Goal: Use online tool/utility: Utilize a website feature to perform a specific function

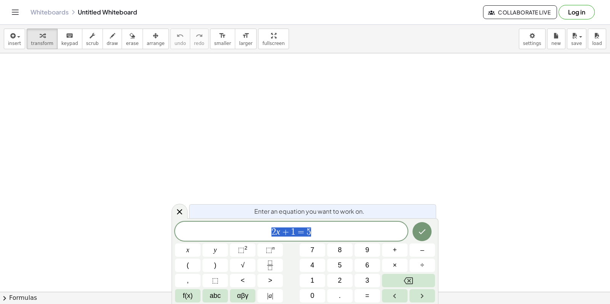
scroll to position [143, 0]
click at [422, 231] on icon "Done" at bounding box center [421, 231] width 9 height 9
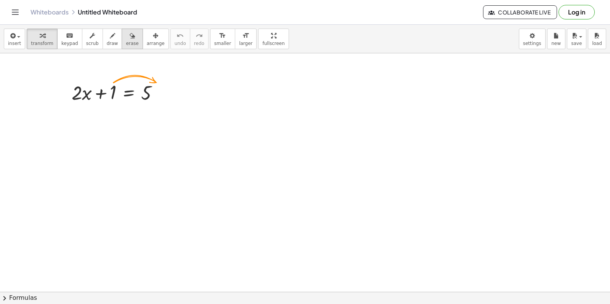
click at [130, 38] on icon "button" at bounding box center [132, 35] width 5 height 9
drag, startPoint x: 151, startPoint y: 81, endPoint x: 46, endPoint y: 100, distance: 107.3
click at [46, 100] on div at bounding box center [305, 173] width 610 height 527
drag, startPoint x: 75, startPoint y: 90, endPoint x: 178, endPoint y: 98, distance: 102.8
click at [178, 98] on div at bounding box center [305, 173] width 610 height 527
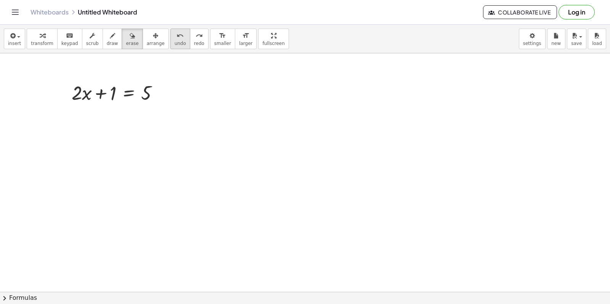
click at [176, 38] on icon "undo" at bounding box center [179, 35] width 7 height 9
click at [141, 90] on div at bounding box center [305, 173] width 610 height 527
drag, startPoint x: 107, startPoint y: 94, endPoint x: 112, endPoint y: 96, distance: 6.2
click at [111, 96] on div at bounding box center [305, 173] width 610 height 527
drag, startPoint x: 112, startPoint y: 96, endPoint x: 175, endPoint y: 102, distance: 62.4
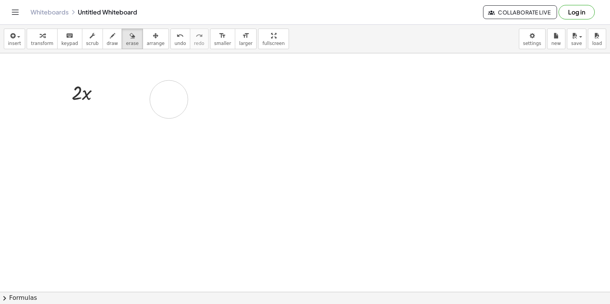
click at [175, 102] on div at bounding box center [305, 173] width 610 height 527
drag, startPoint x: 111, startPoint y: 96, endPoint x: 182, endPoint y: 95, distance: 71.3
click at [182, 95] on div at bounding box center [305, 173] width 610 height 527
click at [111, 91] on div at bounding box center [305, 173] width 610 height 527
click at [108, 41] on span "draw" at bounding box center [112, 43] width 11 height 5
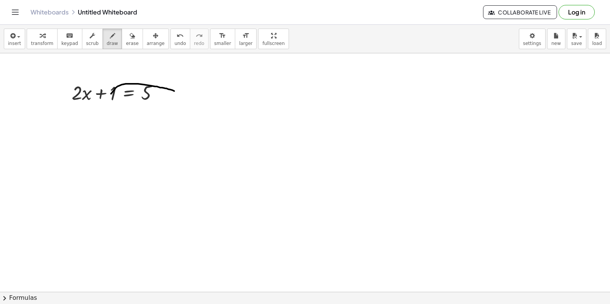
drag, startPoint x: 111, startPoint y: 94, endPoint x: 175, endPoint y: 92, distance: 64.4
click at [175, 92] on div at bounding box center [305, 173] width 610 height 527
click at [40, 37] on icon "button" at bounding box center [42, 35] width 5 height 9
drag, startPoint x: 105, startPoint y: 90, endPoint x: 144, endPoint y: 93, distance: 38.6
click at [144, 91] on div at bounding box center [118, 92] width 101 height 26
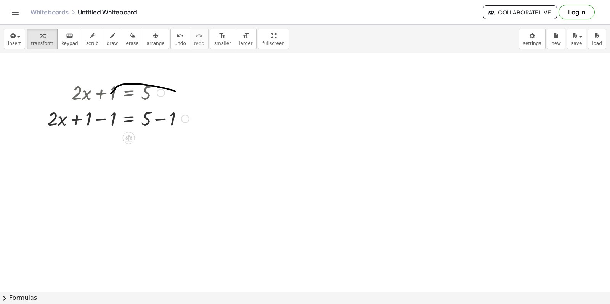
drag, startPoint x: 90, startPoint y: 123, endPoint x: 116, endPoint y: 126, distance: 26.1
click at [113, 126] on div at bounding box center [117, 118] width 149 height 26
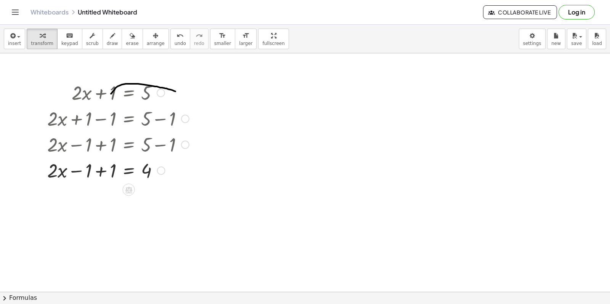
drag, startPoint x: 147, startPoint y: 119, endPoint x: 204, endPoint y: 133, distance: 58.4
click at [197, 130] on div "+ · 2 · x + 1 = 5 + · 2 · x + 1 − 1 = + 5 − 1 + · 2 · x − 1 + 1 = + 5 − 1 + · 2…" at bounding box center [305, 173] width 610 height 527
click at [90, 38] on icon "button" at bounding box center [92, 35] width 5 height 9
click at [112, 83] on div "▲" at bounding box center [113, 83] width 5 height 7
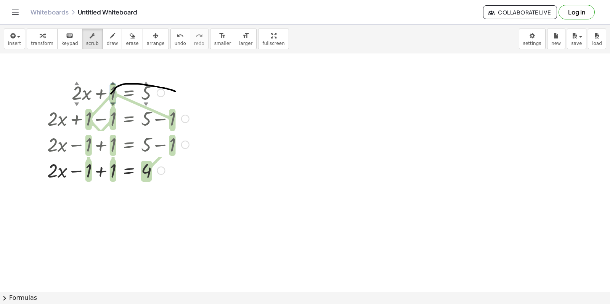
click at [112, 82] on div "▲" at bounding box center [113, 83] width 5 height 7
click at [80, 81] on div at bounding box center [117, 92] width 149 height 26
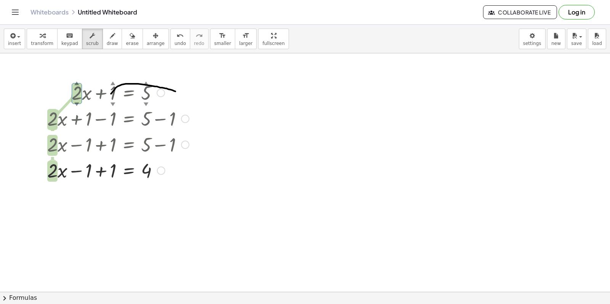
click at [80, 85] on div at bounding box center [117, 92] width 149 height 26
click at [77, 100] on div at bounding box center [117, 92] width 149 height 26
click at [55, 142] on div at bounding box center [129, 144] width 173 height 26
click at [57, 149] on div at bounding box center [129, 144] width 173 height 26
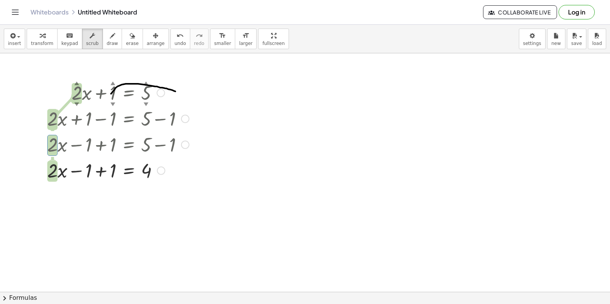
click at [115, 141] on div at bounding box center [129, 144] width 173 height 26
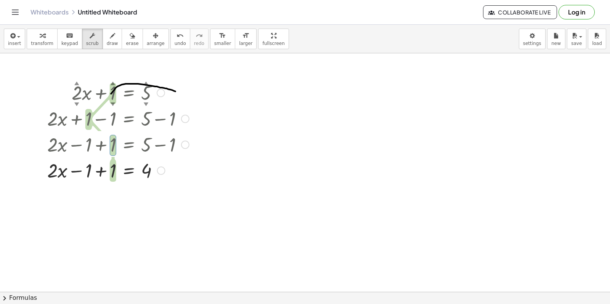
click at [113, 152] on div at bounding box center [129, 144] width 173 height 26
click at [112, 111] on body "Graspable Math Activities Get Started Activity Bank Assigned Work Classes White…" at bounding box center [305, 152] width 610 height 304
click at [511, 10] on span "Collaborate Live" at bounding box center [519, 12] width 61 height 7
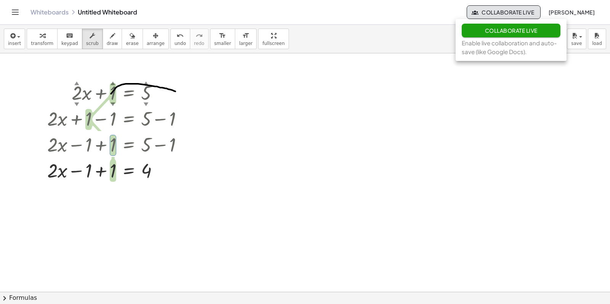
click at [336, 88] on div at bounding box center [305, 173] width 610 height 527
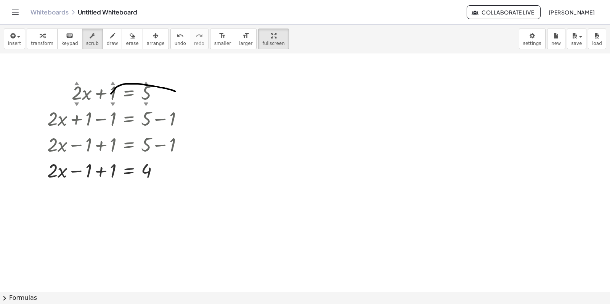
drag, startPoint x: 256, startPoint y: 36, endPoint x: 256, endPoint y: 94, distance: 57.5
click at [256, 94] on div "insert select one: Math Expression Function Text Youtube Video Graphing Geometr…" at bounding box center [305, 164] width 610 height 279
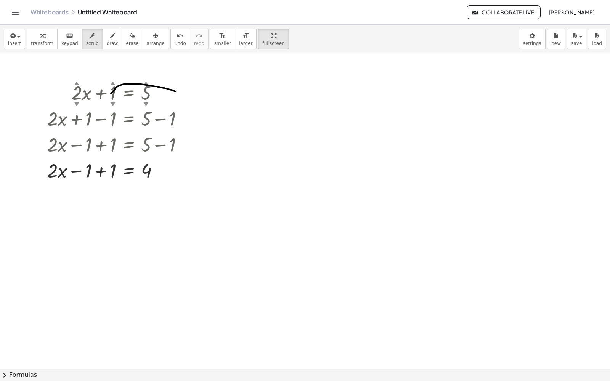
drag, startPoint x: 256, startPoint y: 14, endPoint x: 256, endPoint y: -44, distance: 57.5
click at [256, 0] on html "Graspable Math Activities Whiteboards Classes Account v1.28.4 | Privacy policy …" at bounding box center [305, 190] width 610 height 381
drag, startPoint x: 257, startPoint y: 40, endPoint x: 257, endPoint y: 98, distance: 57.5
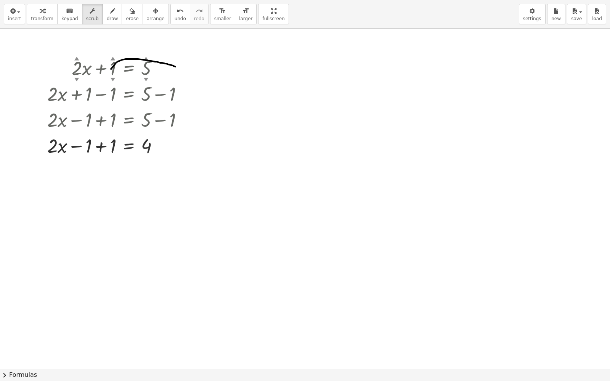
click at [257, 98] on div "insert select one: Math Expression Function Text Youtube Video Graphing Geometr…" at bounding box center [305, 190] width 610 height 381
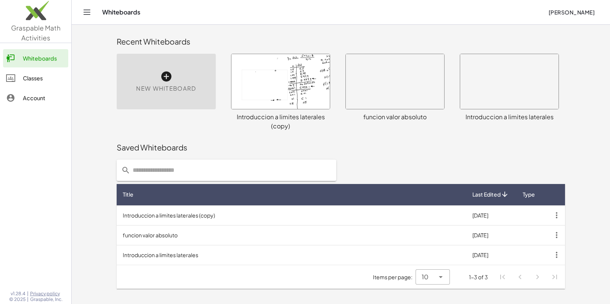
click at [163, 214] on td "Introduccion a limites laterales (copy)" at bounding box center [291, 215] width 349 height 20
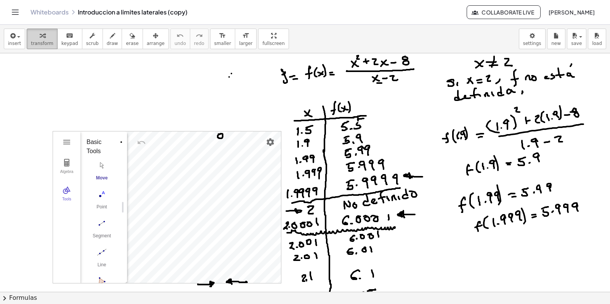
click at [40, 39] on icon "button" at bounding box center [42, 35] width 5 height 9
click at [184, 131] on div "Algebra Tools GeoGebra Geometry Basic Tools Move Point Segment Line Polygon Cir…" at bounding box center [167, 207] width 229 height 152
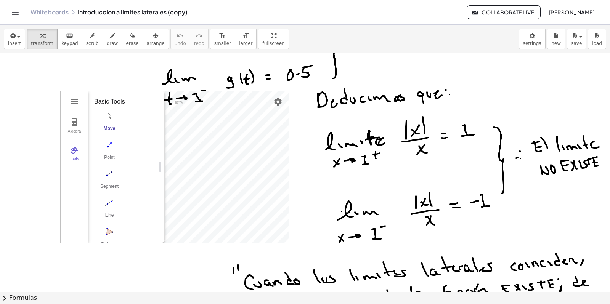
scroll to position [1802, 0]
click at [110, 38] on icon "button" at bounding box center [112, 35] width 5 height 9
click at [130, 36] on icon "button" at bounding box center [132, 35] width 5 height 9
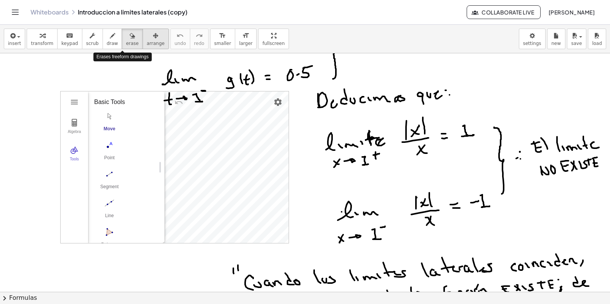
click at [153, 36] on icon "button" at bounding box center [155, 35] width 5 height 9
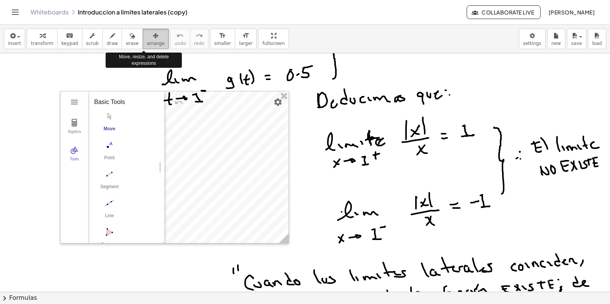
click at [153, 36] on icon "button" at bounding box center [155, 35] width 5 height 9
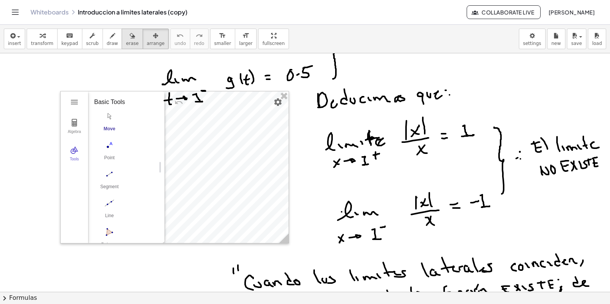
click at [130, 36] on icon "button" at bounding box center [132, 35] width 5 height 9
click at [153, 37] on icon "button" at bounding box center [155, 35] width 5 height 9
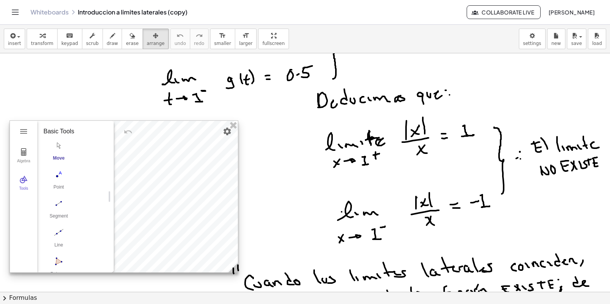
drag, startPoint x: 257, startPoint y: 93, endPoint x: 207, endPoint y: 122, distance: 58.6
click at [207, 122] on div at bounding box center [124, 197] width 228 height 152
click at [219, 39] on icon "format_size" at bounding box center [222, 35] width 7 height 9
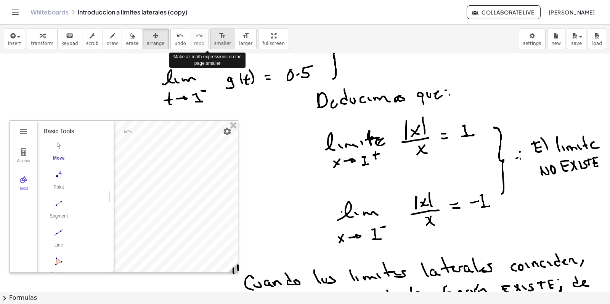
click at [219, 39] on icon "format_size" at bounding box center [222, 35] width 7 height 9
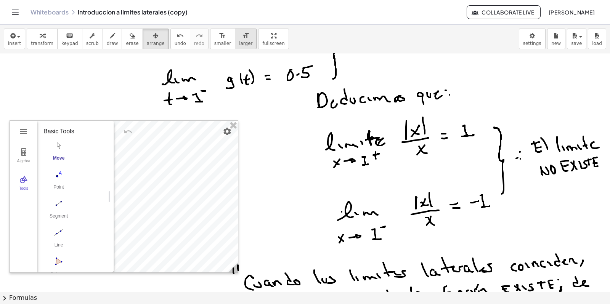
click at [235, 40] on button "format_size larger" at bounding box center [246, 39] width 22 height 21
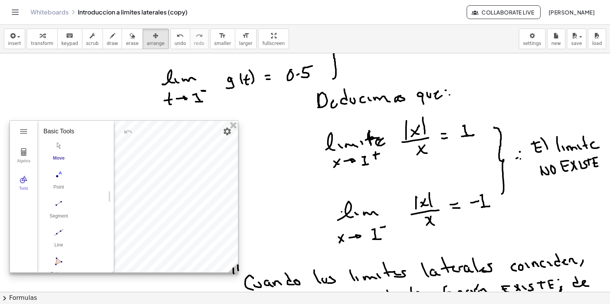
click at [170, 186] on div at bounding box center [124, 197] width 228 height 152
click at [170, 187] on div at bounding box center [124, 197] width 228 height 152
click at [46, 40] on button "transform" at bounding box center [42, 39] width 31 height 21
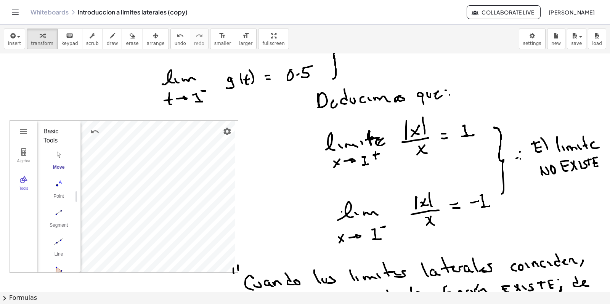
drag, startPoint x: 111, startPoint y: 192, endPoint x: 77, endPoint y: 187, distance: 33.9
click at [242, 38] on icon "format_size" at bounding box center [245, 35] width 7 height 9
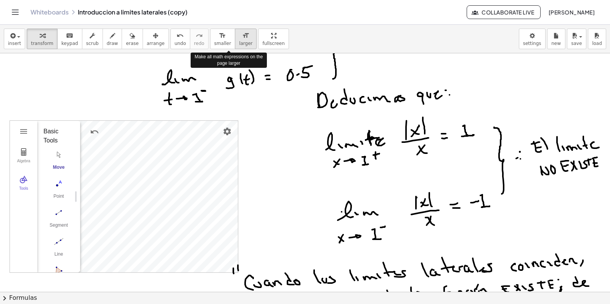
click at [242, 38] on icon "format_size" at bounding box center [245, 35] width 7 height 9
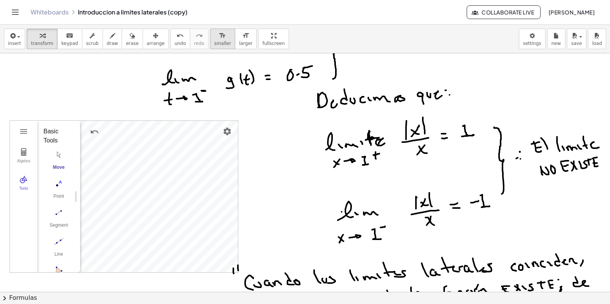
click at [214, 37] on div "format_size" at bounding box center [222, 35] width 17 height 9
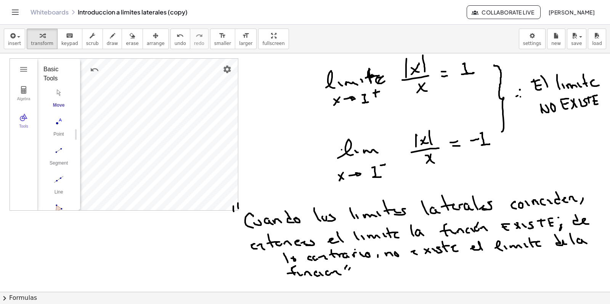
scroll to position [1849, 0]
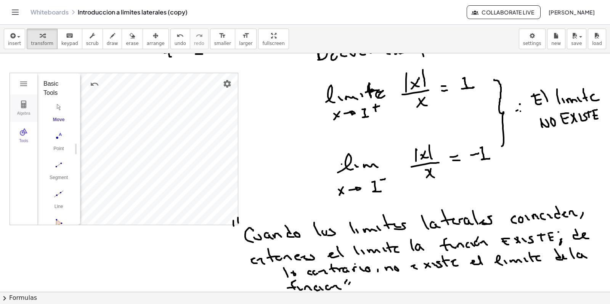
click at [22, 106] on img "Geometry" at bounding box center [23, 104] width 9 height 9
click at [26, 138] on button "Tools" at bounding box center [23, 135] width 27 height 27
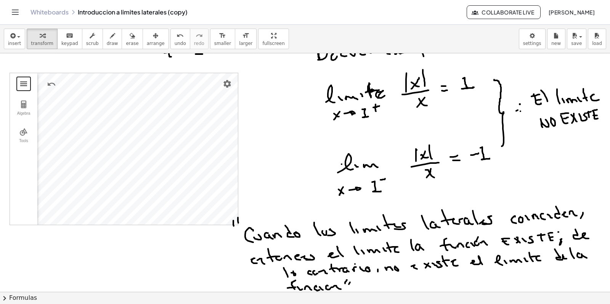
click at [26, 90] on button "Geometry" at bounding box center [24, 84] width 14 height 14
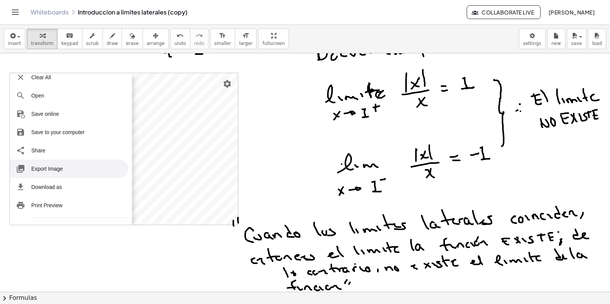
scroll to position [48, 0]
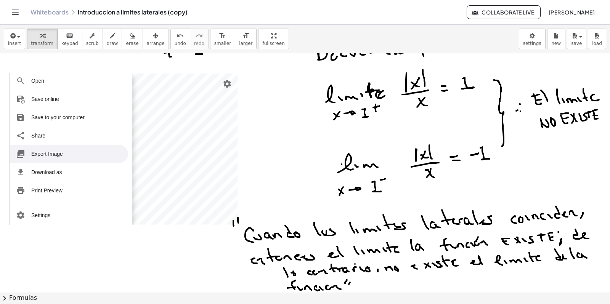
click at [46, 152] on li "Export Image" at bounding box center [69, 154] width 118 height 18
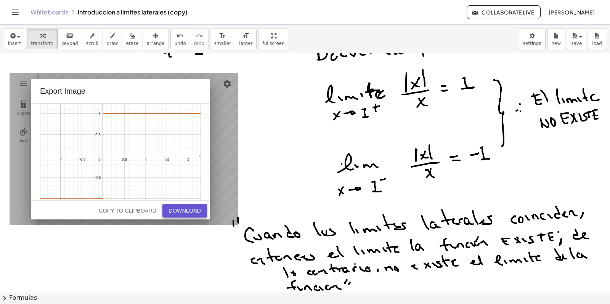
click at [197, 213] on div "Download" at bounding box center [184, 211] width 32 height 6
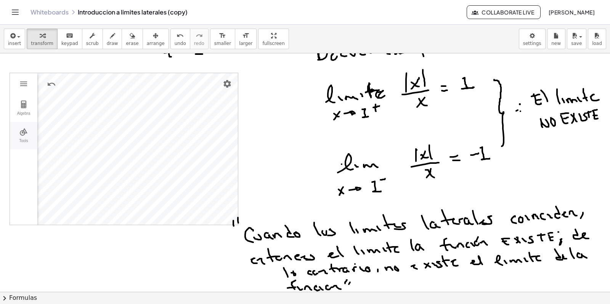
click at [24, 138] on button "Tools" at bounding box center [23, 135] width 27 height 27
click at [24, 86] on img "Geometry" at bounding box center [23, 83] width 9 height 9
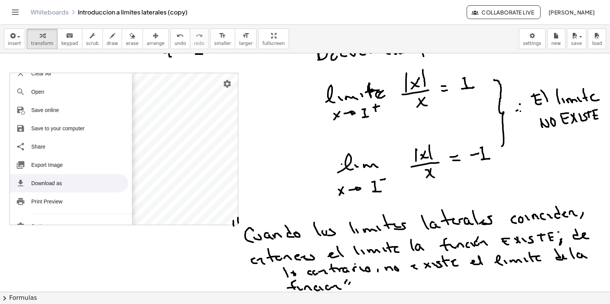
scroll to position [93, 0]
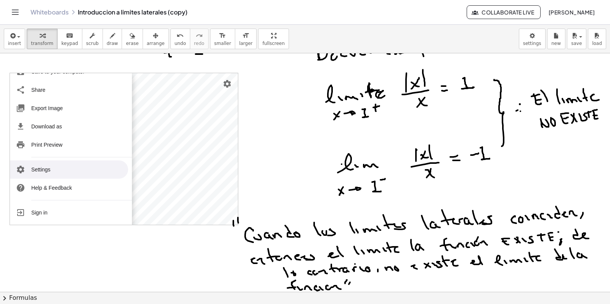
click at [45, 170] on li "Settings" at bounding box center [69, 169] width 118 height 18
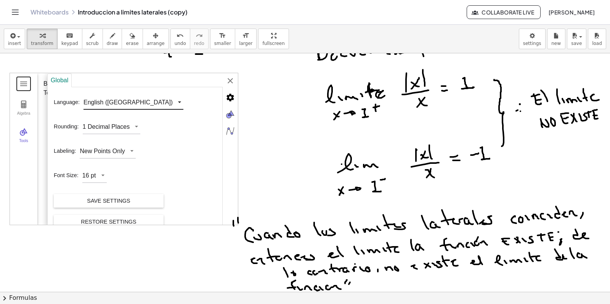
click at [123, 102] on div "GeoGebra Geometry Clear All Open Save online Save to your computer Share Export…" at bounding box center [124, 149] width 229 height 152
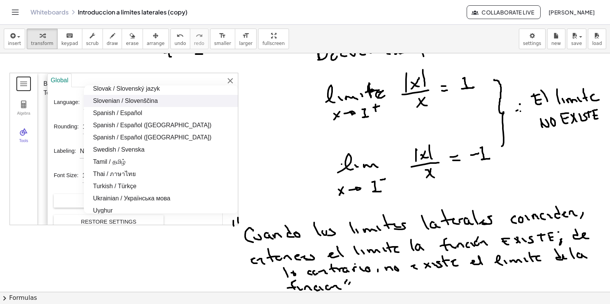
scroll to position [697, 0]
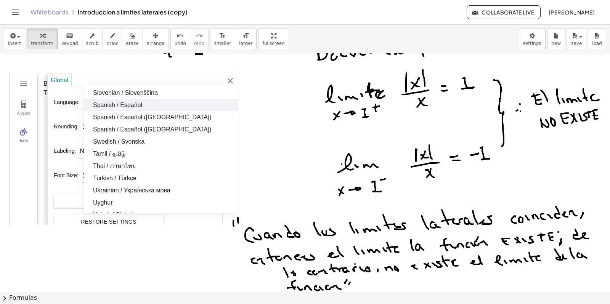
click at [111, 104] on li "Spanish / Español" at bounding box center [161, 105] width 154 height 12
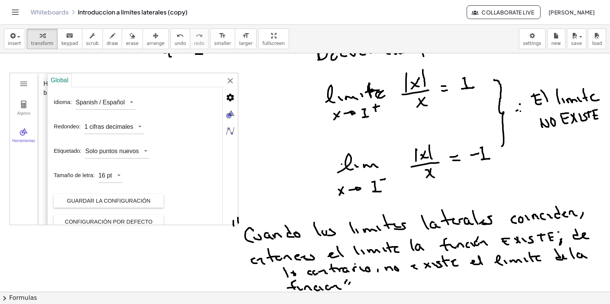
click at [25, 166] on div "Álgebra Herramientas" at bounding box center [23, 149] width 27 height 152
click at [24, 179] on div "Álgebra Herramientas" at bounding box center [23, 149] width 27 height 152
click at [231, 98] on img "Advanced" at bounding box center [230, 97] width 15 height 15
click at [231, 112] on img "Graphics" at bounding box center [230, 114] width 15 height 15
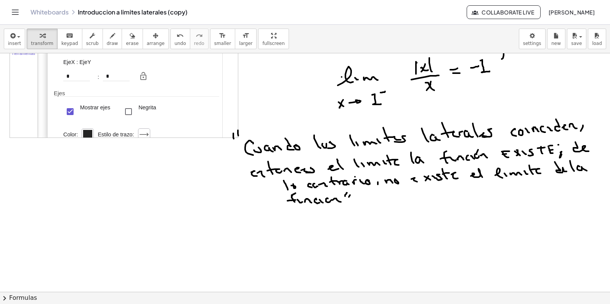
scroll to position [1944, 0]
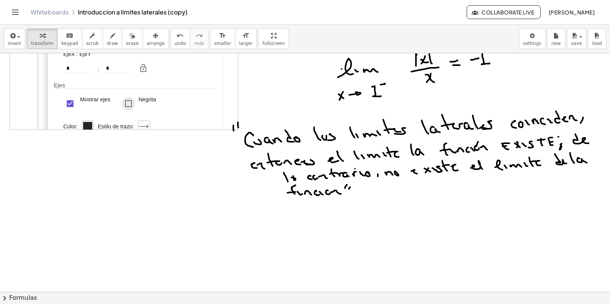
click at [128, 107] on div "Negrita" at bounding box center [129, 104] width 14 height 14
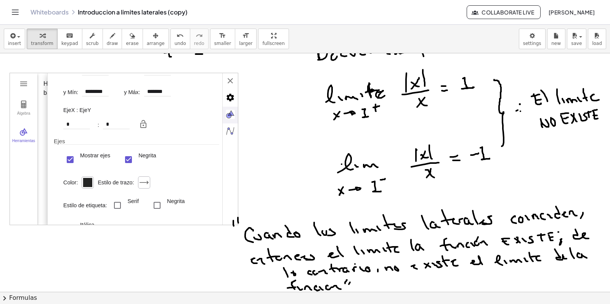
scroll to position [41, 0]
click at [86, 180] on div "Geometría" at bounding box center [87, 180] width 9 height 9
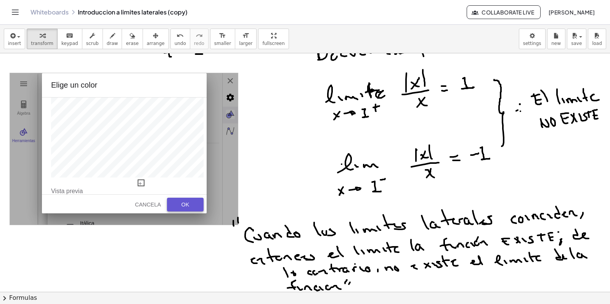
click at [184, 202] on div "OK" at bounding box center [185, 205] width 24 height 6
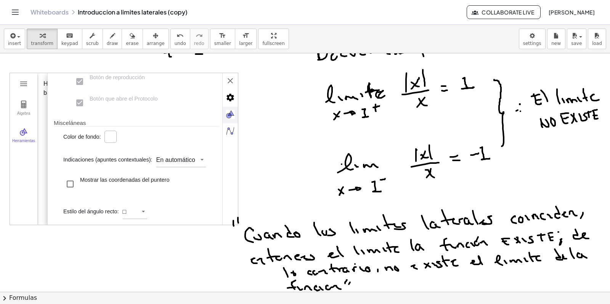
scroll to position [250, 0]
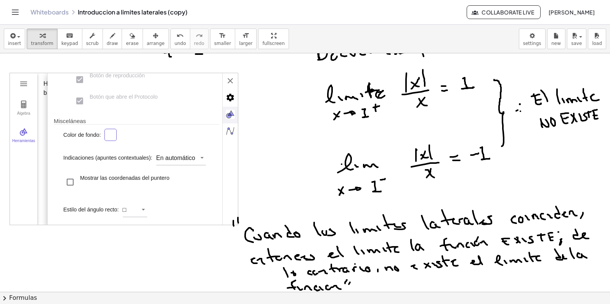
click at [112, 134] on div "Geometría" at bounding box center [110, 134] width 9 height 9
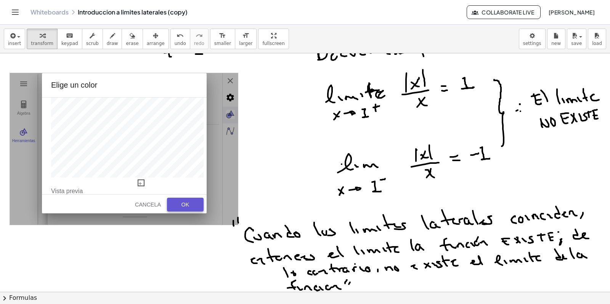
click at [187, 207] on div "OK" at bounding box center [185, 205] width 24 height 6
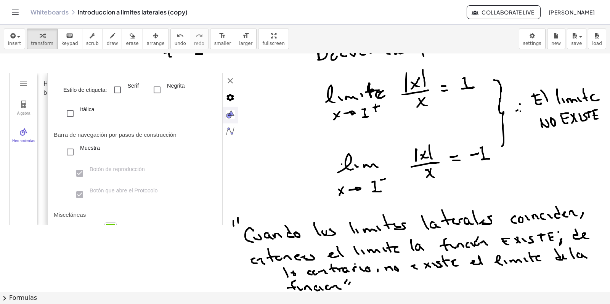
scroll to position [154, 0]
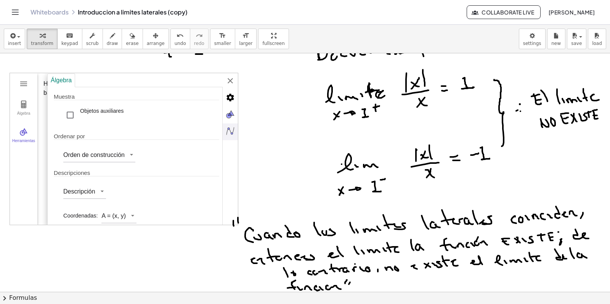
click at [232, 132] on img "Algebra" at bounding box center [230, 130] width 15 height 15
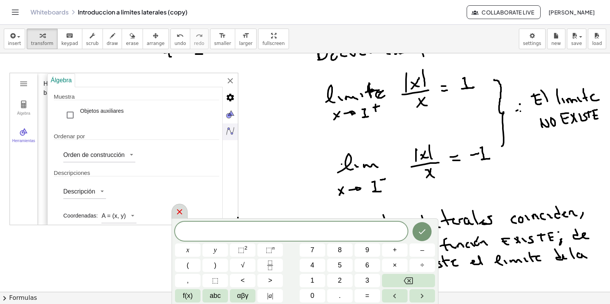
click at [181, 212] on icon at bounding box center [179, 211] width 9 height 9
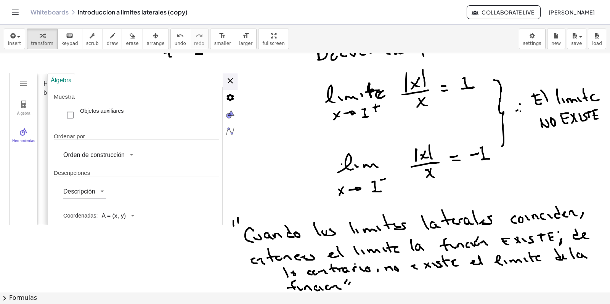
click at [228, 79] on div "Álgebra Muestra Objetos auxiliares Ordenar por Orden de construcción Descripcio…" at bounding box center [142, 149] width 191 height 152
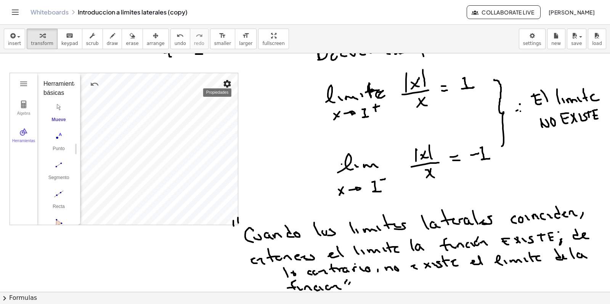
click at [226, 86] on img "Propiedades" at bounding box center [227, 83] width 9 height 9
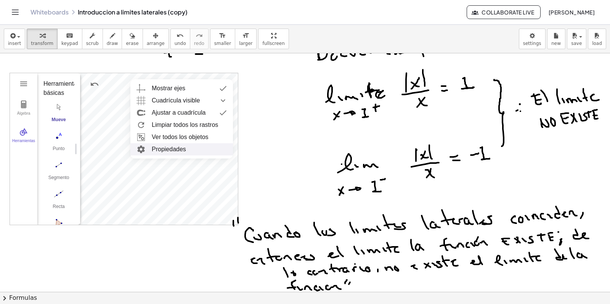
click at [177, 147] on li "Propiedades" at bounding box center [181, 149] width 103 height 12
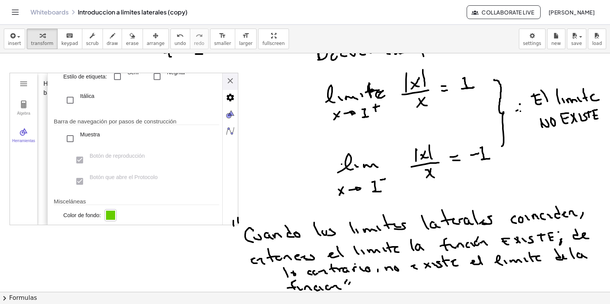
scroll to position [191, 0]
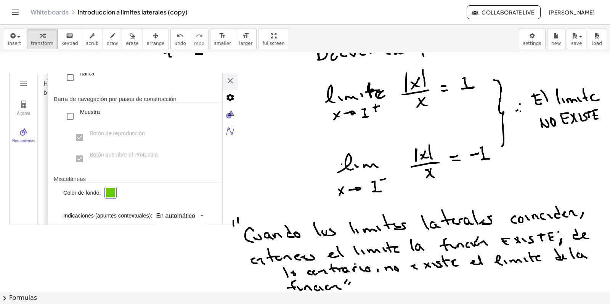
click at [108, 194] on div "Geometría" at bounding box center [110, 192] width 9 height 9
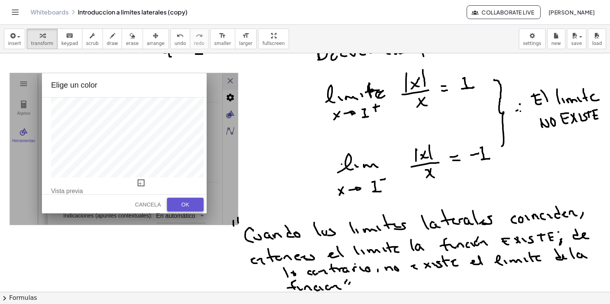
click at [189, 205] on div "OK" at bounding box center [185, 205] width 24 height 6
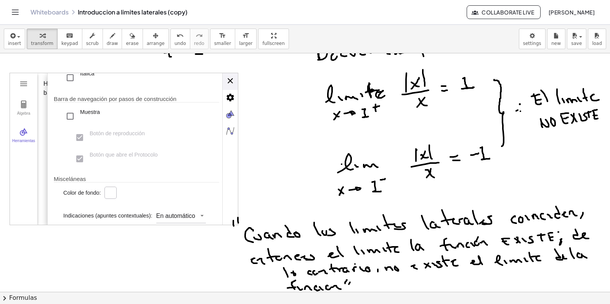
click at [228, 83] on div "Básico EjeX EjeY Cuadrícula Dimensiones x Mín: ******** x Máx: ******* y Mín: *…" at bounding box center [142, 149] width 191 height 152
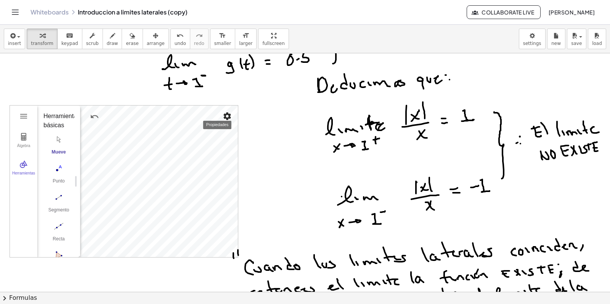
scroll to position [1802, 0]
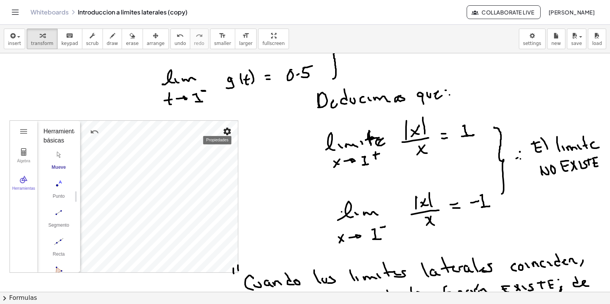
click at [226, 131] on img "Propiedades" at bounding box center [227, 131] width 9 height 9
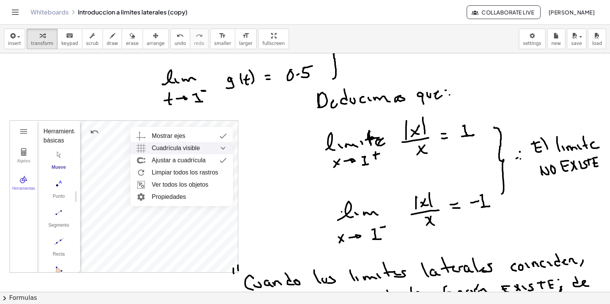
click at [210, 152] on div "Cuadrícula visible" at bounding box center [189, 148] width 75 height 12
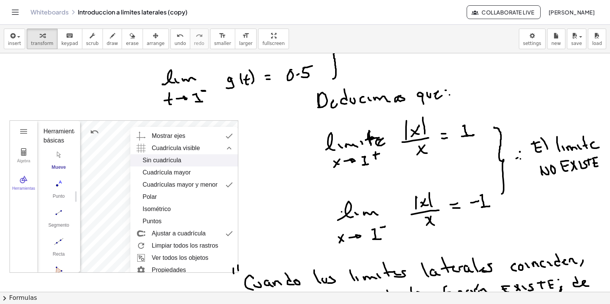
click at [187, 166] on div "Sin cuadrícula" at bounding box center [185, 160] width 84 height 12
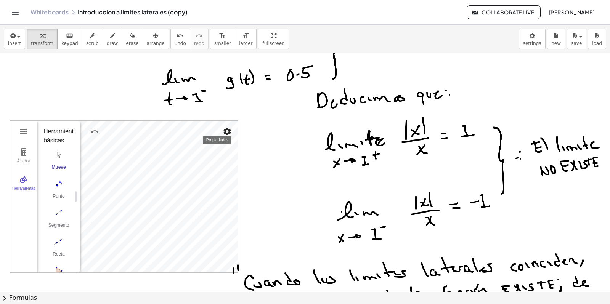
click at [228, 133] on img "Propiedades" at bounding box center [227, 131] width 9 height 9
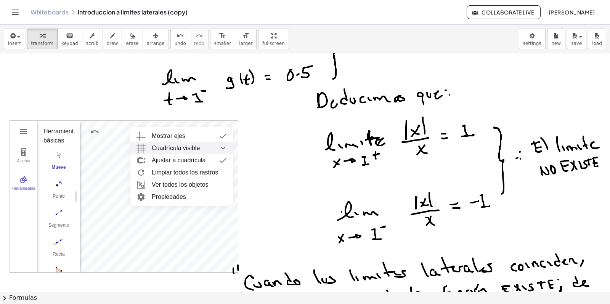
click at [190, 149] on span "Cuadrícula visible" at bounding box center [176, 148] width 48 height 12
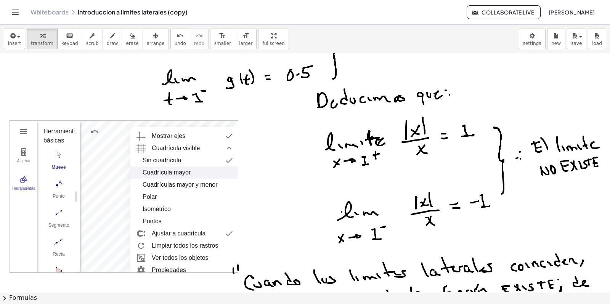
click at [173, 173] on div "Cuadrícula mayor" at bounding box center [167, 173] width 48 height 12
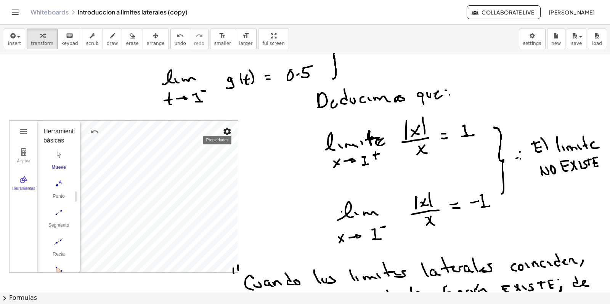
click at [229, 131] on img "Propiedades" at bounding box center [227, 131] width 9 height 9
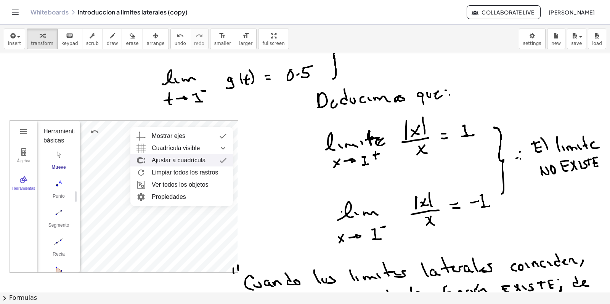
click at [186, 157] on div "Ajustar a cuadrícula" at bounding box center [179, 160] width 54 height 12
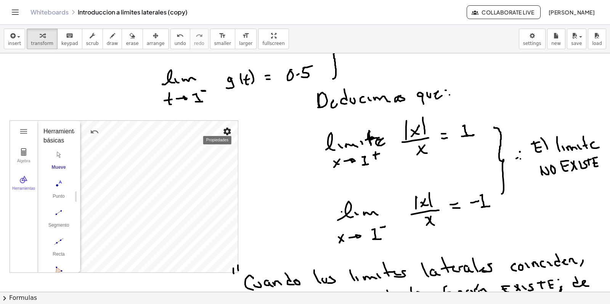
click at [231, 130] on img "Propiedades" at bounding box center [227, 131] width 9 height 9
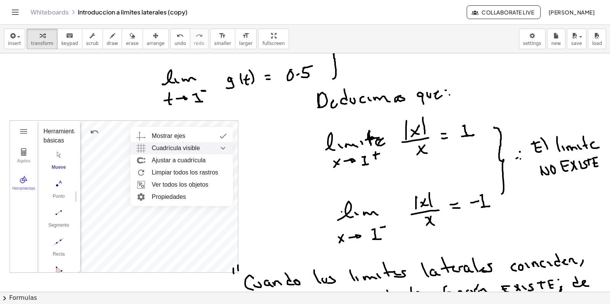
click at [193, 149] on span "Cuadrícula visible" at bounding box center [176, 148] width 48 height 12
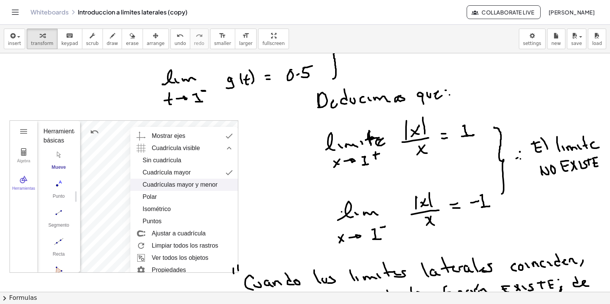
click at [176, 184] on div "Cuadrículas mayor y menor" at bounding box center [180, 185] width 75 height 12
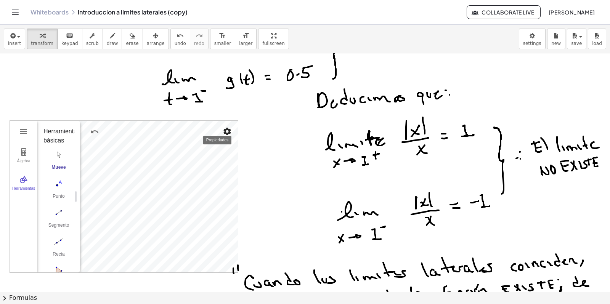
click at [228, 131] on img "Propiedades" at bounding box center [227, 131] width 9 height 9
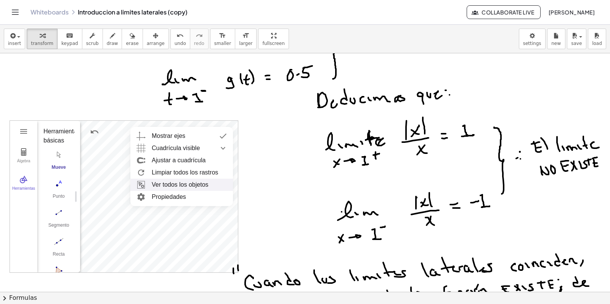
click at [186, 186] on li "Ver todos los objetos" at bounding box center [181, 185] width 103 height 12
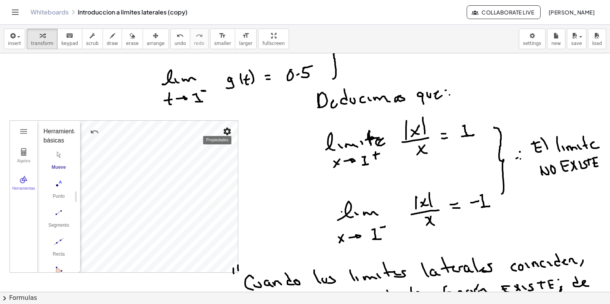
click at [223, 134] on img "Propiedades" at bounding box center [227, 131] width 9 height 9
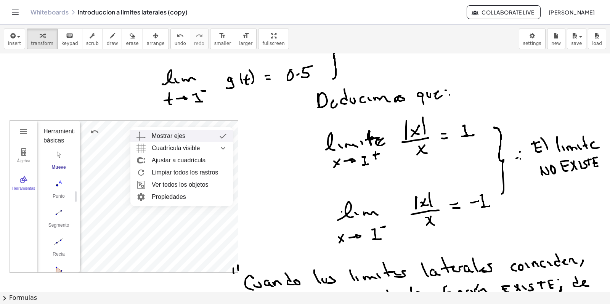
click at [223, 134] on img "Geometría" at bounding box center [223, 136] width 14 height 12
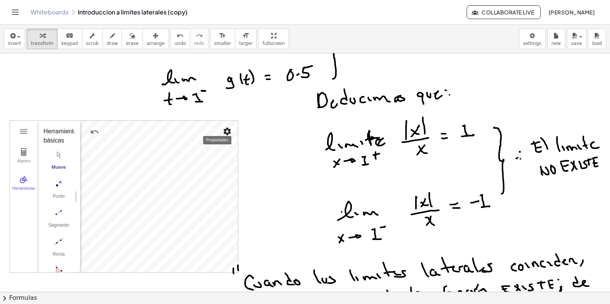
click at [223, 134] on img "Propiedades" at bounding box center [227, 131] width 9 height 9
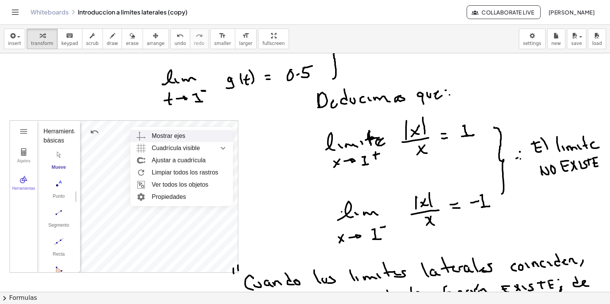
click at [171, 135] on div "Mostrar ejes" at bounding box center [169, 136] width 34 height 12
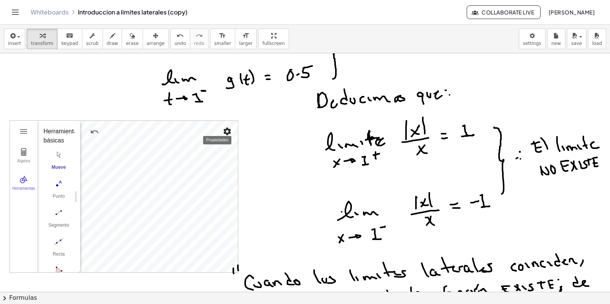
click at [221, 134] on button "Propiedades" at bounding box center [227, 132] width 14 height 14
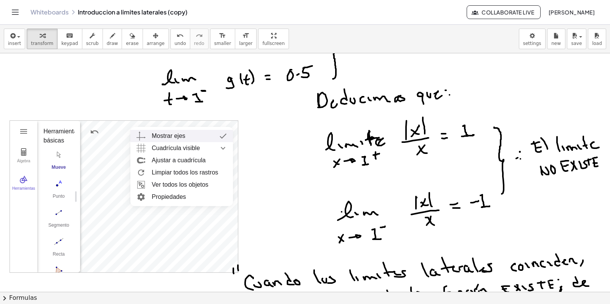
click at [195, 136] on div "Mostrar ejes" at bounding box center [189, 136] width 75 height 12
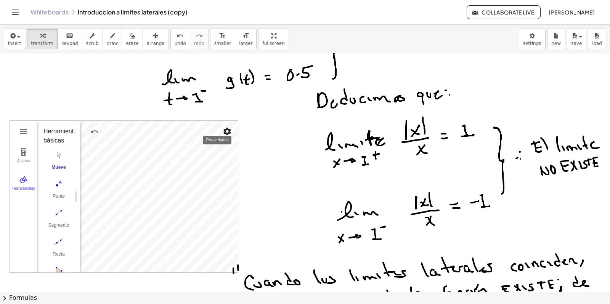
click at [228, 135] on img "Propiedades" at bounding box center [227, 131] width 9 height 9
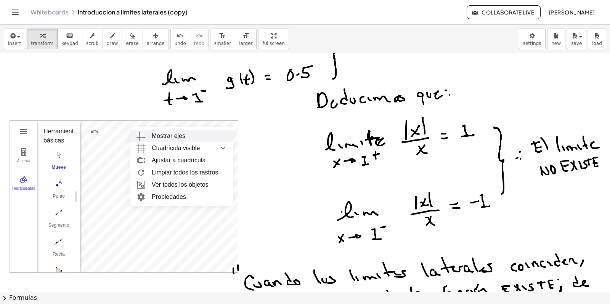
click at [188, 136] on div "Mostrar ejes" at bounding box center [189, 136] width 75 height 12
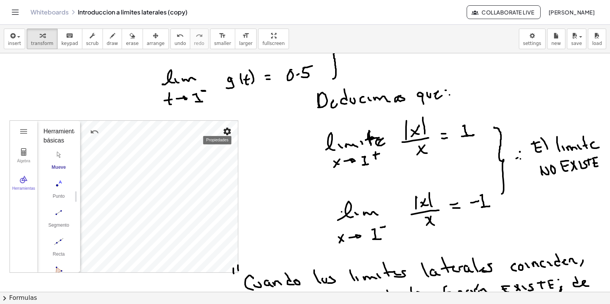
click at [226, 131] on img "Propiedades" at bounding box center [227, 131] width 9 height 9
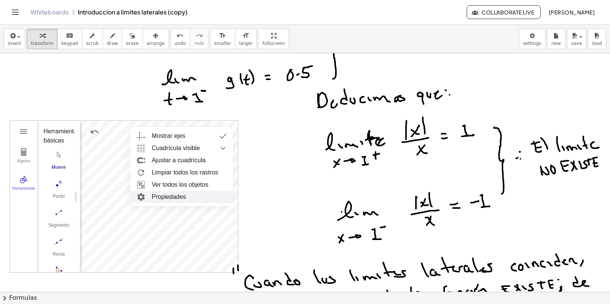
click at [179, 197] on li "Propiedades" at bounding box center [181, 197] width 103 height 12
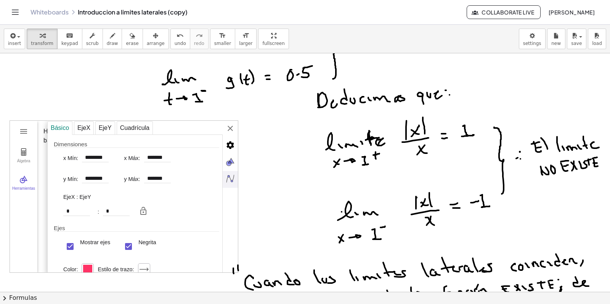
click at [229, 178] on img "Algebra" at bounding box center [230, 178] width 15 height 15
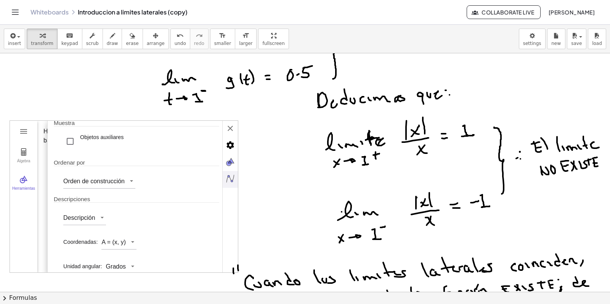
scroll to position [31, 0]
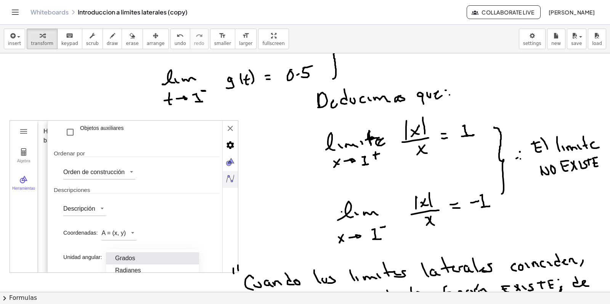
click at [133, 257] on div "GeoGebra Geometría Borrar todo Abrir Guardar en la nube Guardar localmente Comp…" at bounding box center [124, 196] width 229 height 152
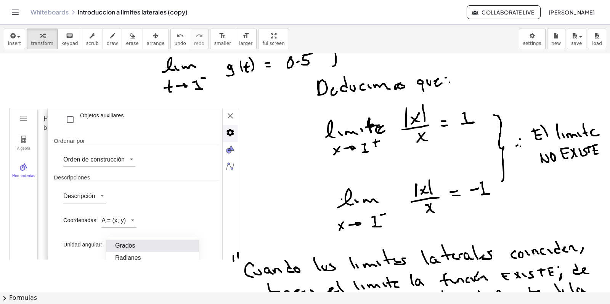
scroll to position [1802, 0]
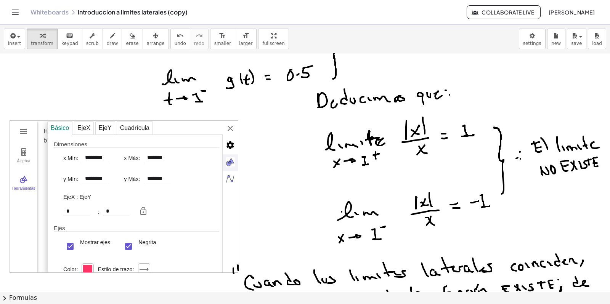
click at [232, 161] on img "Graphics" at bounding box center [230, 161] width 15 height 15
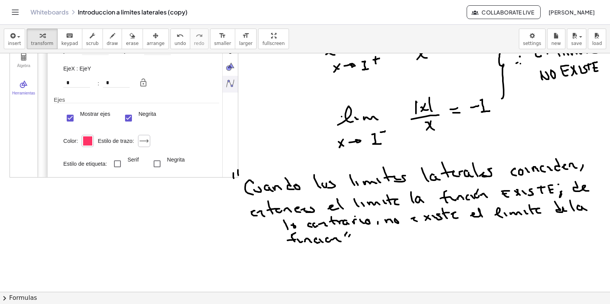
scroll to position [48, 0]
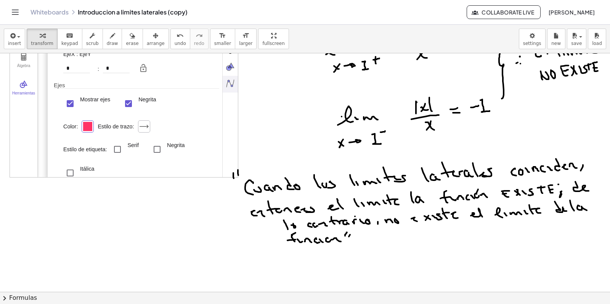
click at [90, 125] on div "Geometría" at bounding box center [87, 126] width 9 height 9
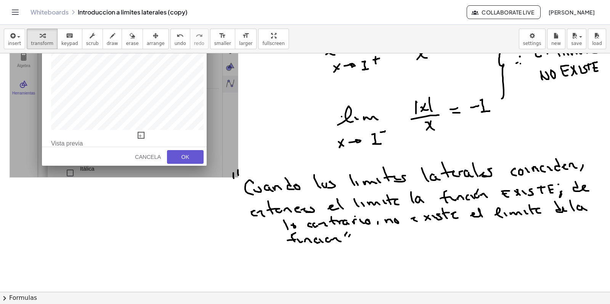
click at [192, 159] on div "OK" at bounding box center [185, 157] width 24 height 6
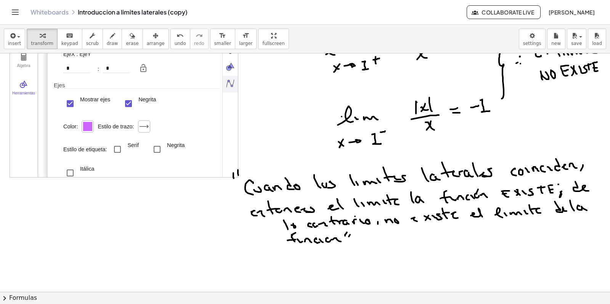
click at [186, 159] on div "Estilo de etiqueta: Serif Negrita Itálica" at bounding box center [141, 161] width 156 height 47
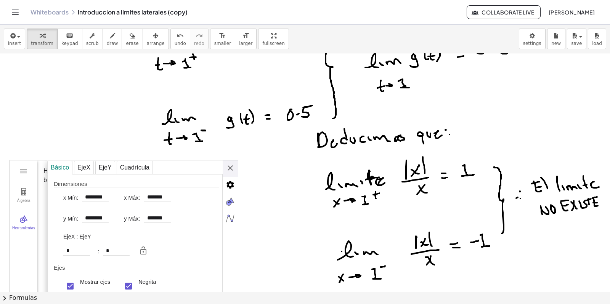
scroll to position [1754, 0]
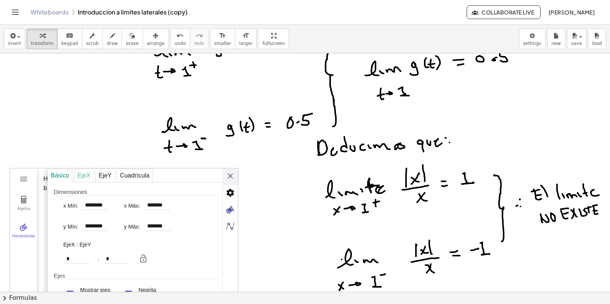
click at [228, 175] on div "Básico EjeX EjeY Cuadrícula Dimensiones x Mín: ******** x Máx: ******* y Mín: *…" at bounding box center [142, 244] width 191 height 152
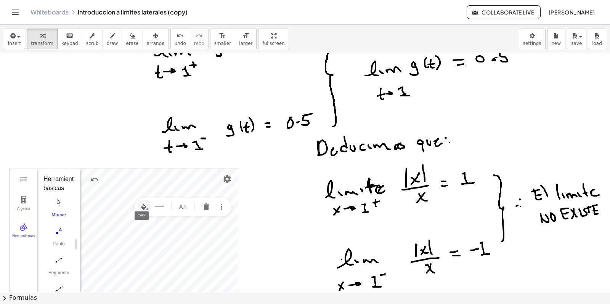
click at [146, 208] on img "Color" at bounding box center [144, 206] width 9 height 9
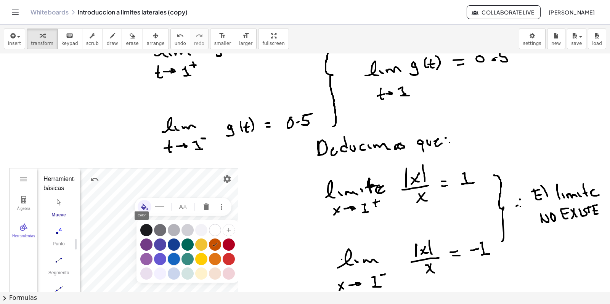
click at [175, 256] on div "Geometría" at bounding box center [174, 259] width 12 height 12
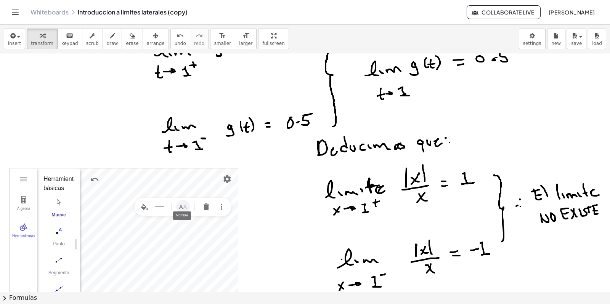
click at [186, 210] on img "Nombre" at bounding box center [182, 206] width 9 height 9
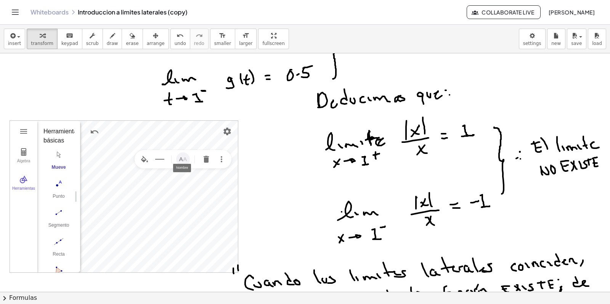
click at [187, 160] on img "Nombre" at bounding box center [182, 159] width 9 height 9
click at [153, 254] on img "Nombre" at bounding box center [153, 253] width 9 height 9
click at [154, 256] on img "Nombre" at bounding box center [153, 253] width 9 height 9
click at [157, 256] on img "Nombre" at bounding box center [153, 253] width 9 height 9
click at [180, 261] on img "Nombre" at bounding box center [182, 259] width 9 height 9
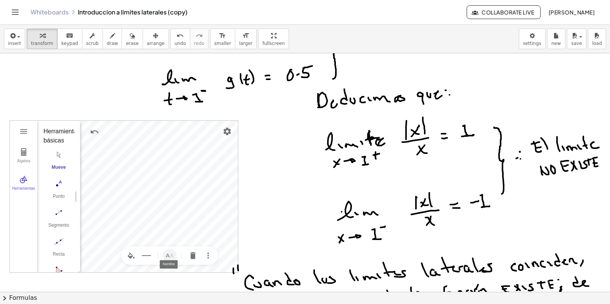
click at [172, 255] on img "Nombre" at bounding box center [169, 255] width 9 height 9
click at [181, 258] on img "Nombre" at bounding box center [182, 258] width 9 height 9
click at [220, 258] on img "Más" at bounding box center [221, 258] width 9 height 9
click at [206, 239] on div "Objeto fijo" at bounding box center [198, 240] width 27 height 12
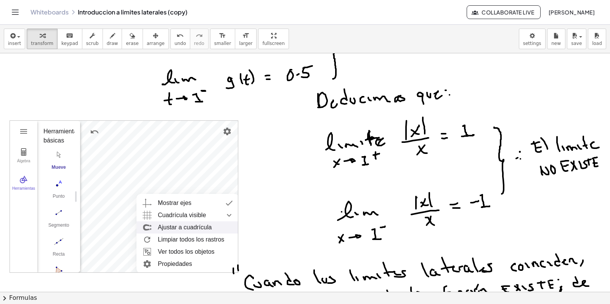
click at [195, 228] on div "Ajustar a cuadrícula" at bounding box center [185, 227] width 54 height 12
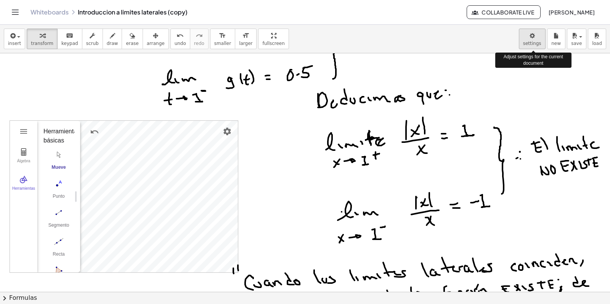
click at [537, 45] on body "Graspable Math Activities Whiteboards Classes Account v1.28.4 | Privacy policy …" at bounding box center [305, 152] width 610 height 304
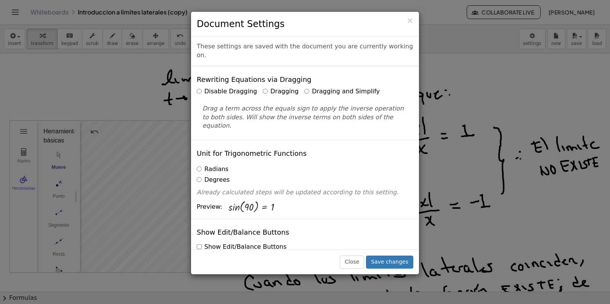
click at [304, 87] on label "Dragging and Simplify" at bounding box center [341, 91] width 75 height 9
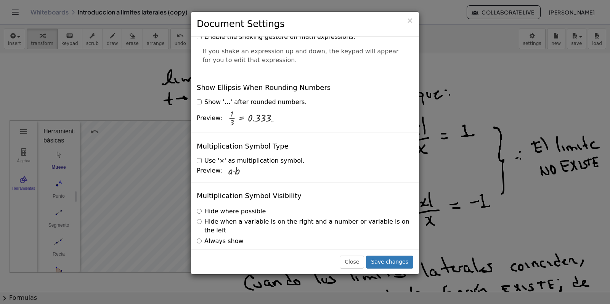
scroll to position [1828, 0]
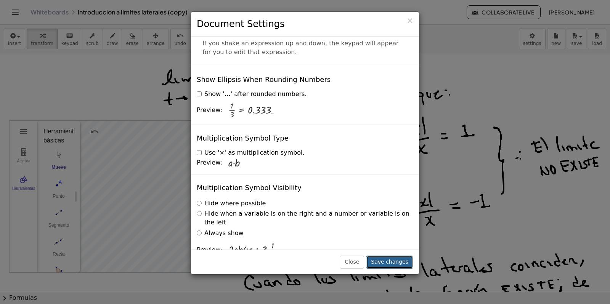
click at [391, 262] on button "Save changes" at bounding box center [389, 262] width 47 height 13
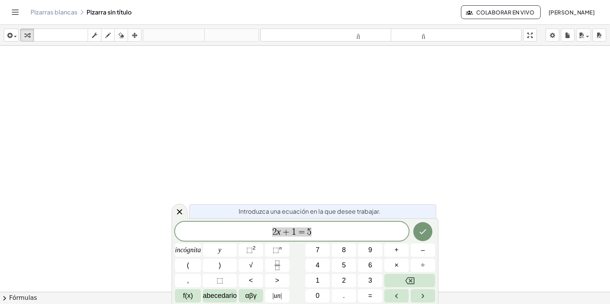
click at [80, 11] on icon at bounding box center [82, 12] width 6 height 6
click at [14, 11] on icon "Cambiar navegación" at bounding box center [15, 12] width 9 height 9
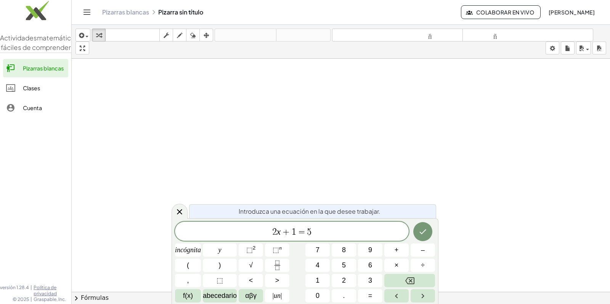
click at [35, 111] on font "Cuenta" at bounding box center [32, 107] width 19 height 7
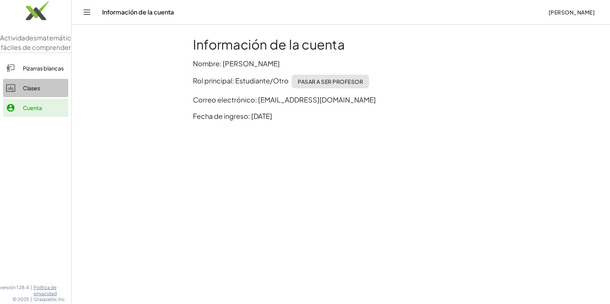
click at [32, 91] on font "Clases" at bounding box center [31, 88] width 17 height 7
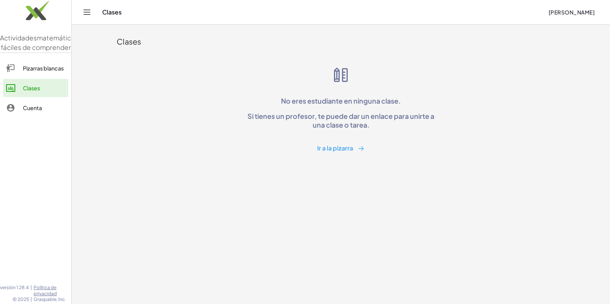
click at [35, 72] on font "Pizarras blancas" at bounding box center [43, 68] width 41 height 7
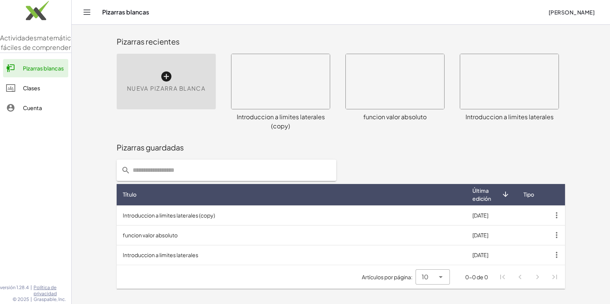
click at [42, 43] on font "matemáticas fáciles de comprender" at bounding box center [40, 43] width 78 height 18
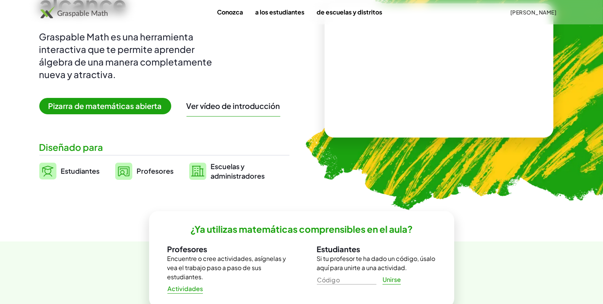
scroll to position [95, 0]
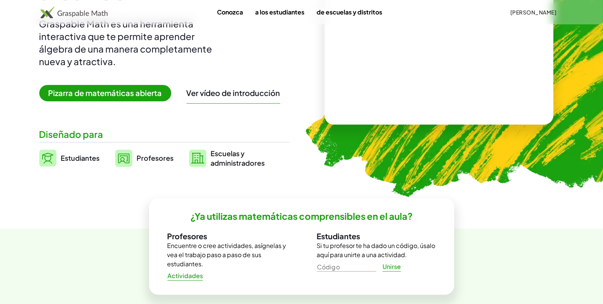
click at [218, 93] on font "Ver vídeo de introducción" at bounding box center [233, 93] width 94 height 10
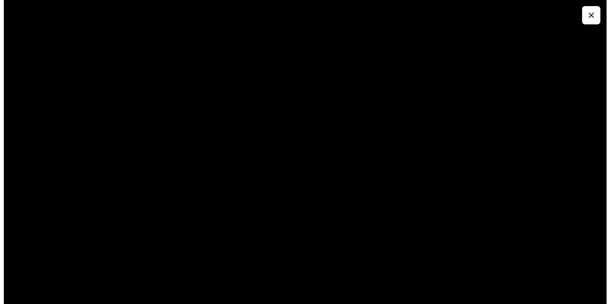
scroll to position [0, 0]
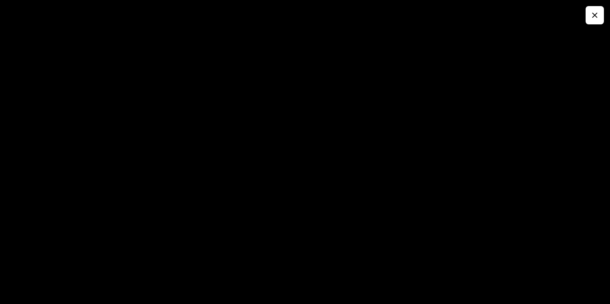
click at [596, 16] on icon "button" at bounding box center [594, 15] width 9 height 9
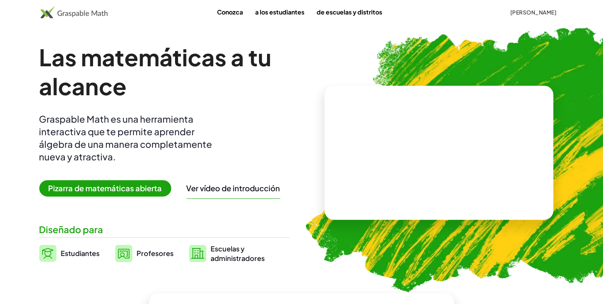
click at [102, 187] on font "Pizarra de matemáticas abierta" at bounding box center [105, 188] width 114 height 10
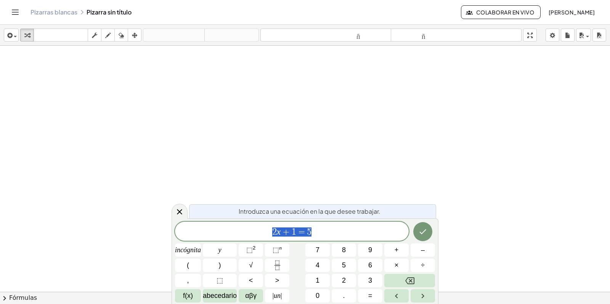
scroll to position [238, 0]
click at [109, 37] on icon "button" at bounding box center [107, 35] width 5 height 9
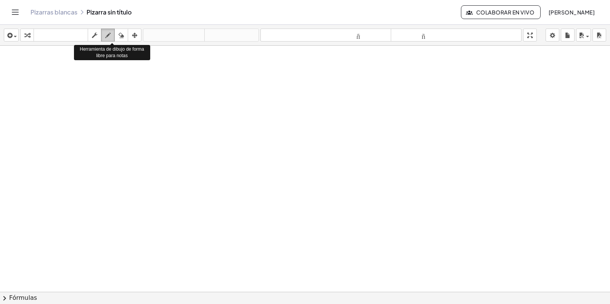
click at [109, 37] on icon "button" at bounding box center [107, 35] width 5 height 9
click at [124, 35] on icon "button" at bounding box center [121, 35] width 5 height 9
click at [110, 35] on icon "button" at bounding box center [107, 35] width 5 height 9
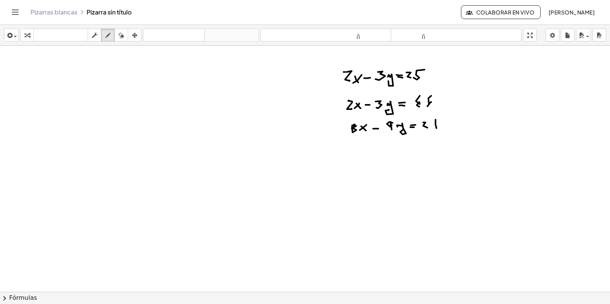
click at [276, 8] on div "Pizarras blancas Pizarra sin título" at bounding box center [245, 12] width 430 height 8
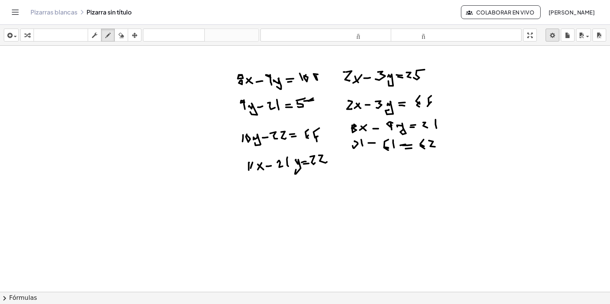
click at [553, 35] on body "Actividades matemáticas fáciles de comprender Pizarras blancas Clases Cuenta ve…" at bounding box center [305, 152] width 610 height 304
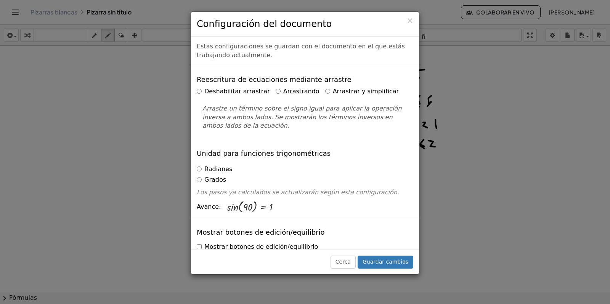
click at [213, 93] on font "Deshabilitar arrastrar" at bounding box center [237, 91] width 66 height 7
click at [391, 262] on font "Guardar cambios" at bounding box center [385, 262] width 46 height 6
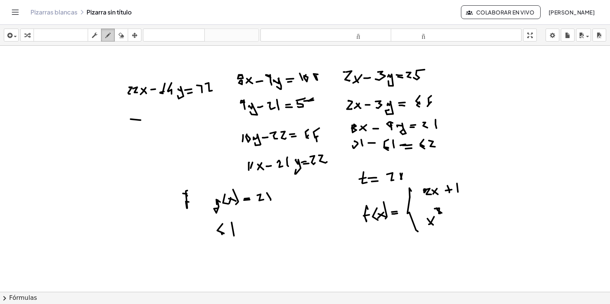
click at [111, 36] on icon "button" at bounding box center [107, 35] width 5 height 9
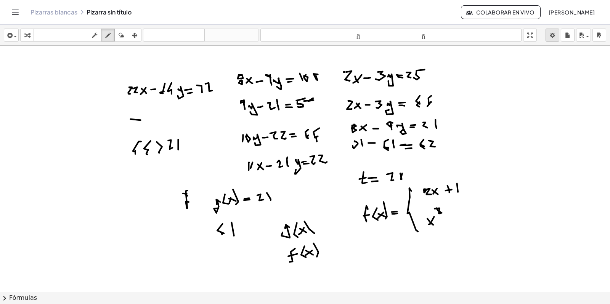
click at [550, 32] on body "Actividades matemáticas fáciles de comprender Pizarras blancas Clases Cuenta ve…" at bounding box center [305, 152] width 610 height 304
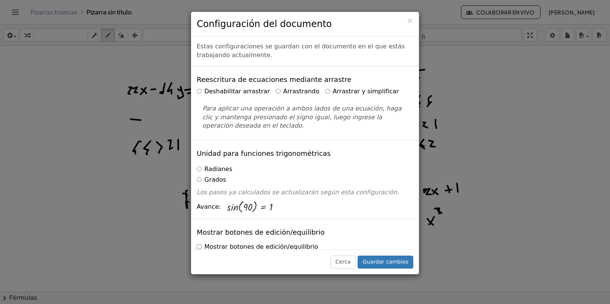
click at [283, 94] on font "Arrastrando" at bounding box center [301, 91] width 36 height 7
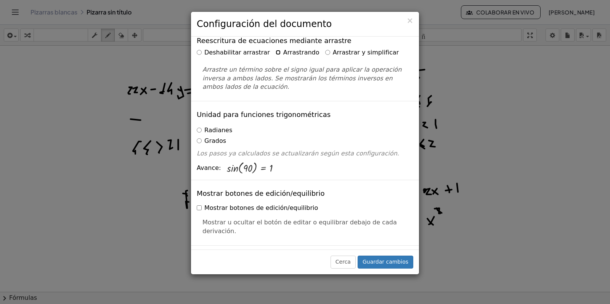
scroll to position [143, 0]
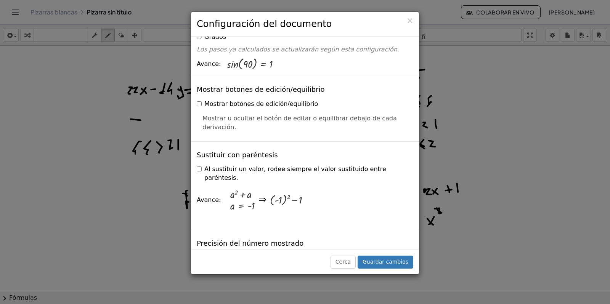
click at [204, 107] on font "Mostrar botones de edición/equilibrio" at bounding box center [261, 103] width 114 height 7
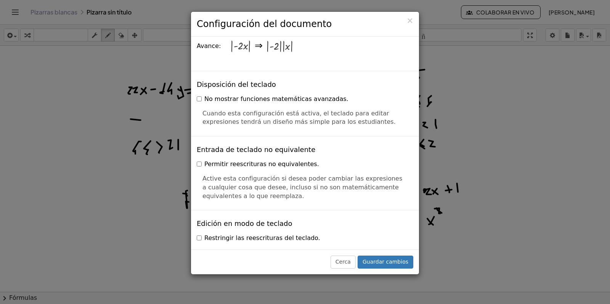
scroll to position [1620, 0]
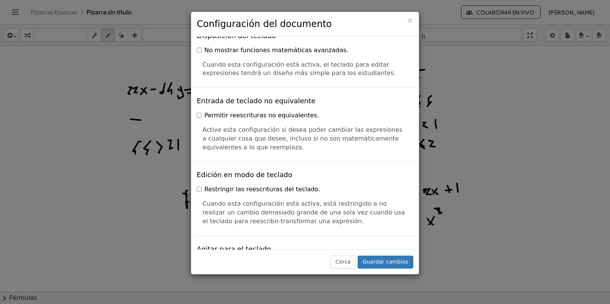
click at [211, 245] on font "Agitar para el teclado" at bounding box center [234, 249] width 74 height 8
click at [235, 245] on font "Agitar para el teclado" at bounding box center [234, 249] width 74 height 8
click at [252, 245] on font "Agitar para el teclado" at bounding box center [234, 249] width 74 height 8
click at [202, 185] on label "Restringir las reescrituras del teclado." at bounding box center [258, 189] width 123 height 9
click at [208, 186] on font "Restringir las reescrituras del teclado." at bounding box center [262, 189] width 116 height 7
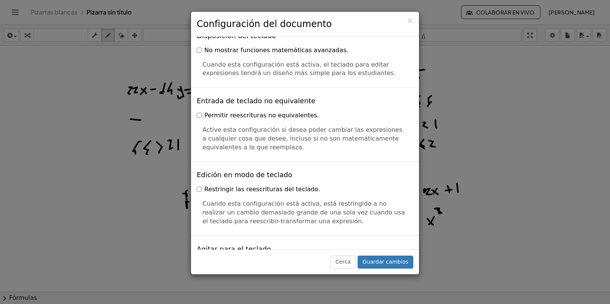
click at [200, 120] on div "Active esta configuración si desea poder cambiar las expresiones a cualquier co…" at bounding box center [305, 136] width 216 height 32
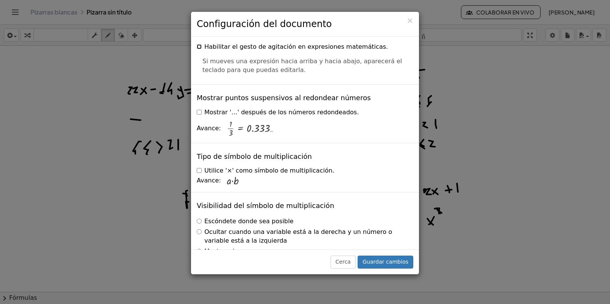
scroll to position [1862, 0]
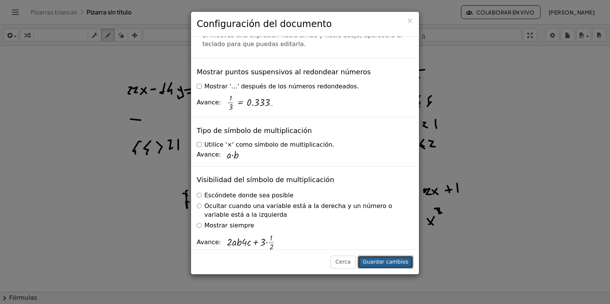
click at [388, 261] on font "Guardar cambios" at bounding box center [385, 262] width 46 height 6
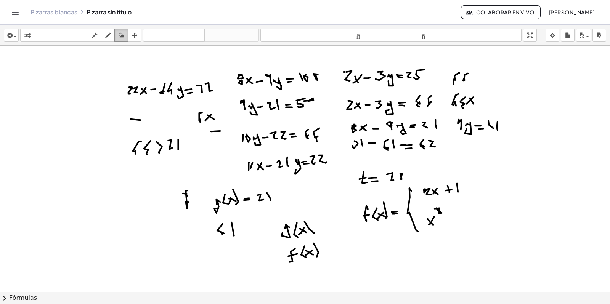
click at [124, 35] on div "button" at bounding box center [121, 34] width 10 height 9
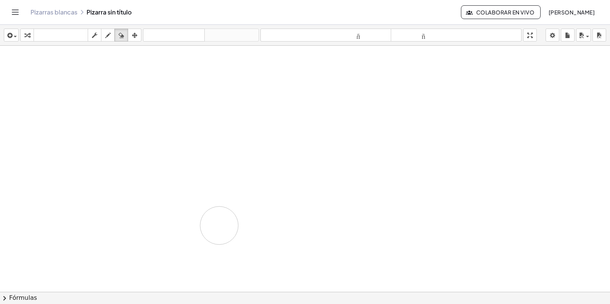
drag, startPoint x: 144, startPoint y: 93, endPoint x: 208, endPoint y: 214, distance: 137.6
click at [218, 226] on div at bounding box center [305, 54] width 610 height 492
click at [27, 36] on icon "button" at bounding box center [26, 35] width 5 height 9
click at [9, 33] on icon "button" at bounding box center [9, 35] width 7 height 9
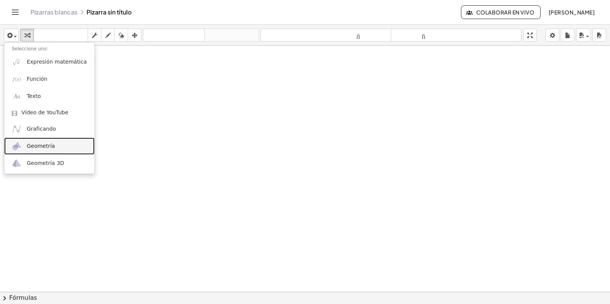
click at [40, 146] on font "Geometría" at bounding box center [41, 146] width 28 height 6
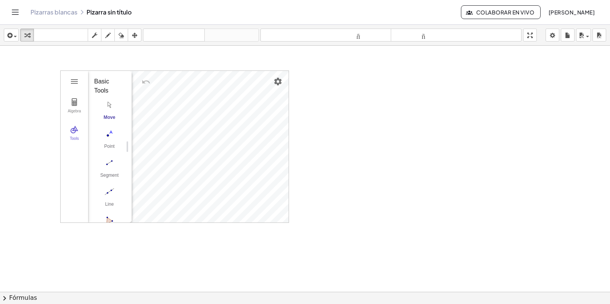
click at [106, 87] on div "Basic Tools" at bounding box center [107, 86] width 26 height 18
click at [75, 100] on img "Geometry" at bounding box center [74, 102] width 9 height 9
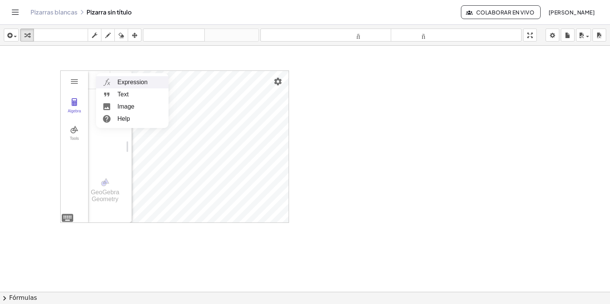
click at [134, 85] on li "Expression" at bounding box center [132, 82] width 72 height 12
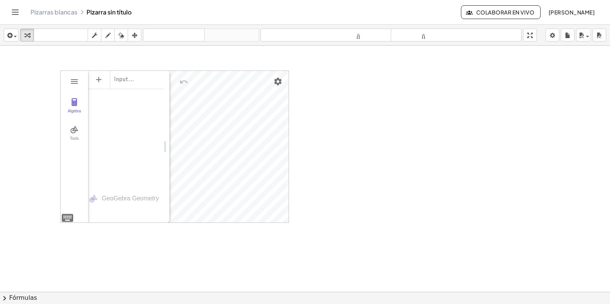
drag, startPoint x: 131, startPoint y: 83, endPoint x: 168, endPoint y: 84, distance: 37.7
click at [277, 80] on img "Settings" at bounding box center [277, 81] width 9 height 9
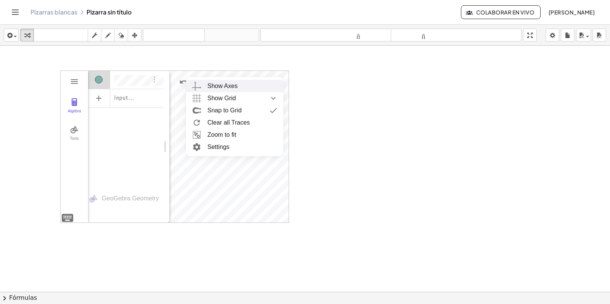
click at [246, 88] on div "Show Axes" at bounding box center [242, 86] width 70 height 12
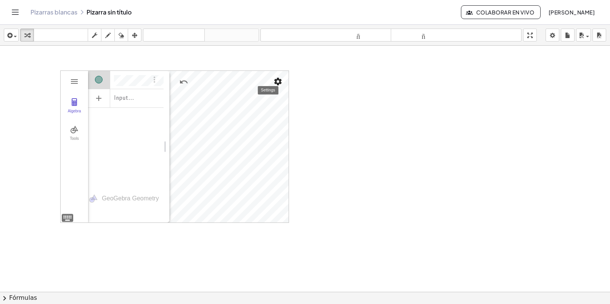
click at [282, 80] on img "Settings" at bounding box center [277, 81] width 9 height 9
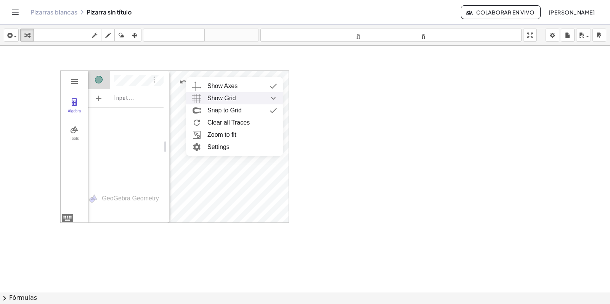
click at [247, 98] on div "Show Grid" at bounding box center [242, 98] width 70 height 12
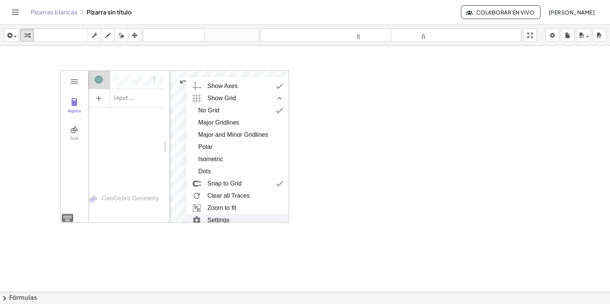
click at [227, 219] on li "Settings" at bounding box center [237, 220] width 103 height 12
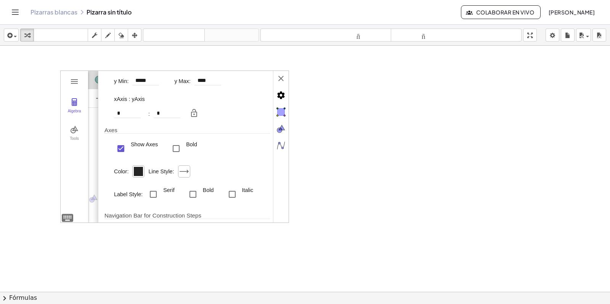
scroll to position [48, 0]
click at [284, 142] on img "Algebra" at bounding box center [280, 145] width 15 height 15
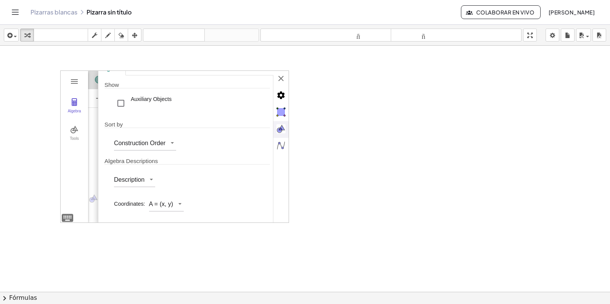
scroll to position [0, 0]
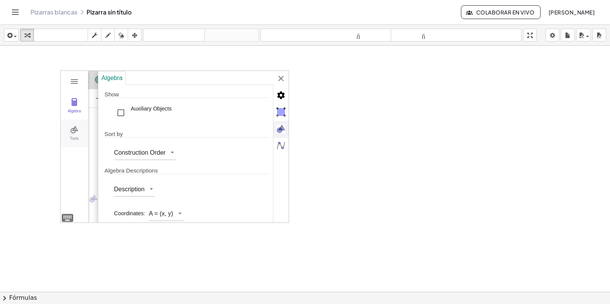
click at [74, 136] on button "Tools" at bounding box center [74, 133] width 27 height 27
click at [283, 108] on img "Objects" at bounding box center [280, 111] width 15 height 15
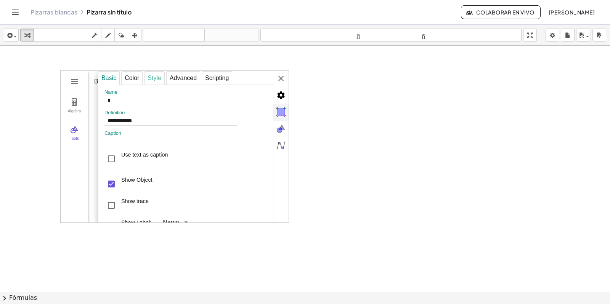
click at [151, 77] on div "Style" at bounding box center [154, 78] width 21 height 14
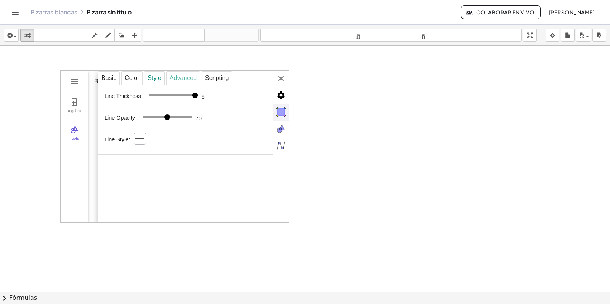
click at [182, 77] on div "Advanced" at bounding box center [183, 78] width 34 height 14
select select "***"
select select "Geometry"
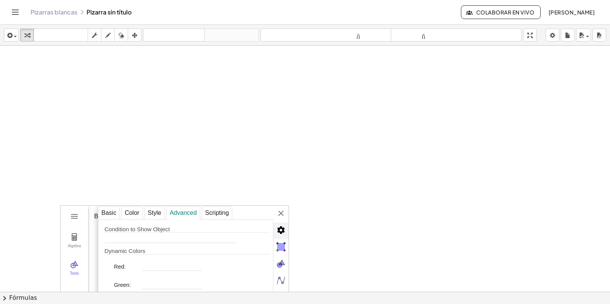
scroll to position [151, 0]
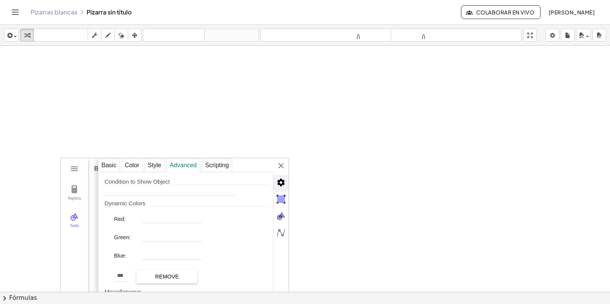
click at [281, 184] on img "Advanced" at bounding box center [280, 182] width 15 height 15
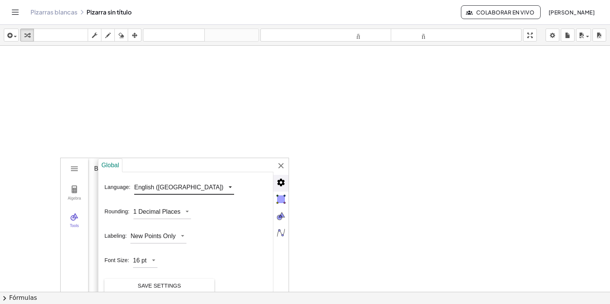
click at [173, 183] on div "Algebra Tools Input… GeoGebra Geometry Basic Tools Move Point Segment Line Poly…" at bounding box center [174, 234] width 229 height 152
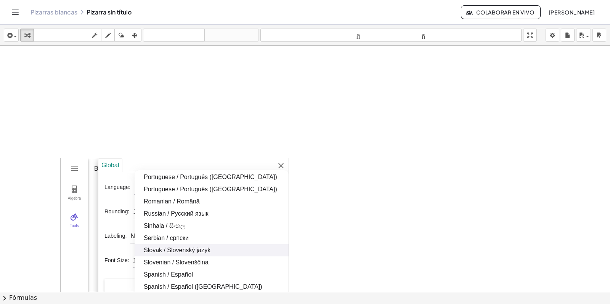
scroll to position [660, 0]
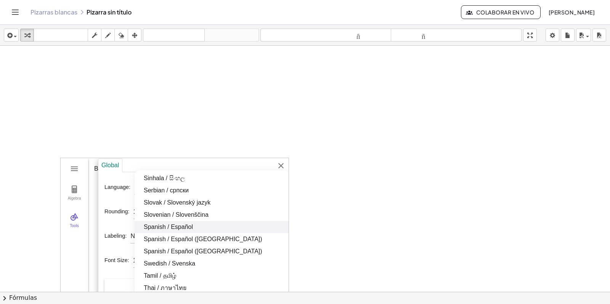
click at [161, 226] on li "Spanish / Español" at bounding box center [212, 227] width 154 height 12
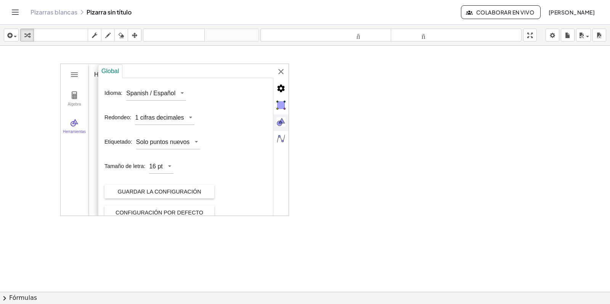
scroll to position [246, 0]
click at [171, 165] on div "Álgebra Herramientas Entrada… GeoGebra Geometría Herramientas básicas Mueve Pun…" at bounding box center [174, 139] width 229 height 152
click at [167, 143] on li "12 pt" at bounding box center [165, 142] width 32 height 12
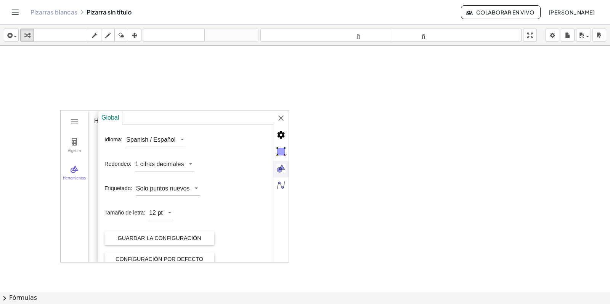
scroll to position [11, 0]
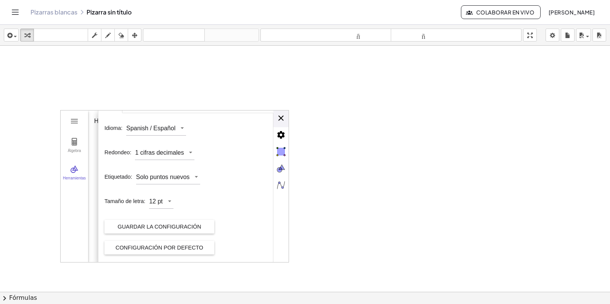
click at [280, 119] on div "Álgebra Herramientas Entrada… GeoGebra Geometría Herramientas básicas Mueve Pun…" at bounding box center [174, 186] width 229 height 152
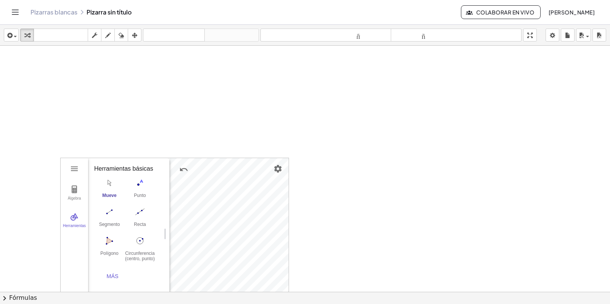
scroll to position [199, 0]
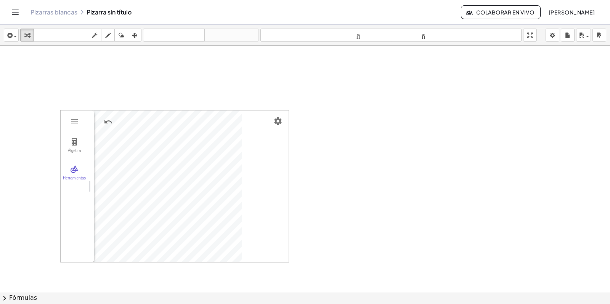
drag, startPoint x: 167, startPoint y: 184, endPoint x: 80, endPoint y: 186, distance: 86.5
click at [277, 122] on img "Propiedades" at bounding box center [277, 121] width 9 height 9
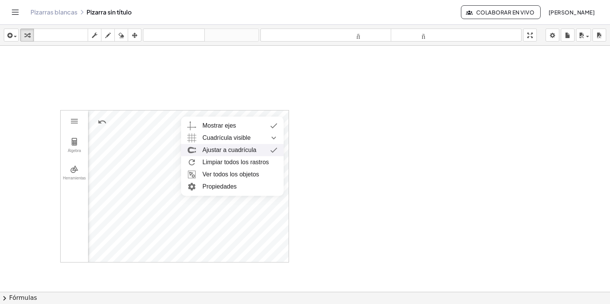
click at [270, 151] on img "Geometría" at bounding box center [274, 150] width 14 height 12
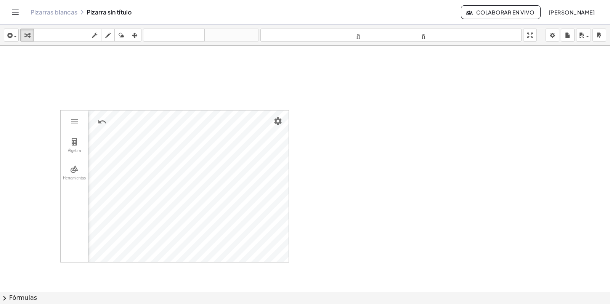
scroll to position [151, 0]
click at [277, 123] on div at bounding box center [305, 264] width 610 height 738
click at [279, 172] on img "Propiedades" at bounding box center [277, 168] width 9 height 9
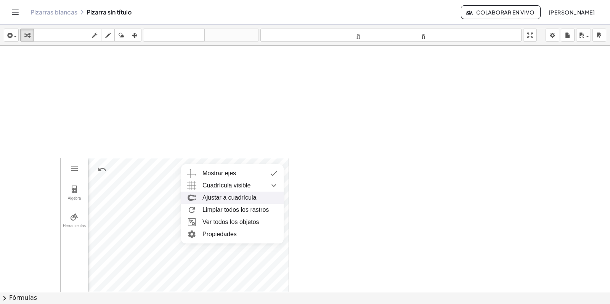
click at [249, 198] on div "Ajustar a cuadrícula" at bounding box center [229, 198] width 54 height 12
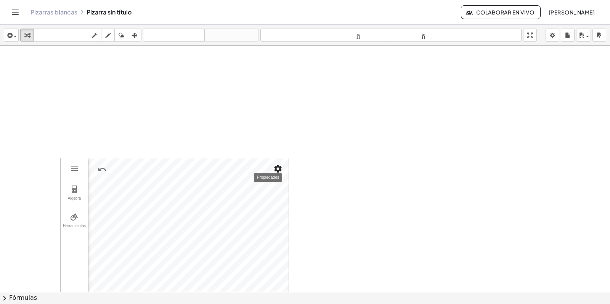
click at [276, 169] on img "Propiedades" at bounding box center [277, 168] width 9 height 9
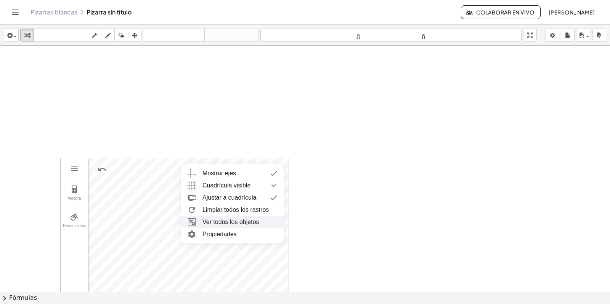
click at [236, 222] on li "Ver todos los objetos" at bounding box center [232, 222] width 103 height 12
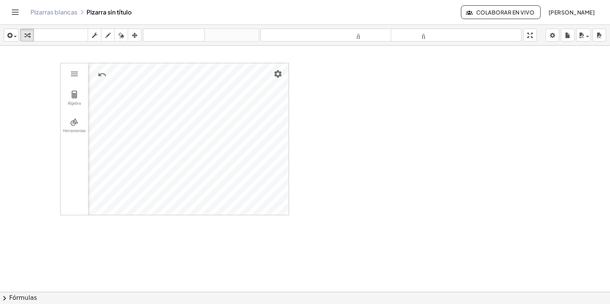
scroll to position [246, 0]
click at [277, 75] on img "Propiedades" at bounding box center [277, 73] width 9 height 9
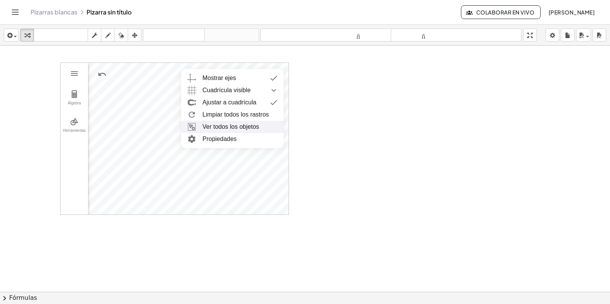
click at [230, 130] on li "Ver todos los objetos" at bounding box center [232, 127] width 103 height 12
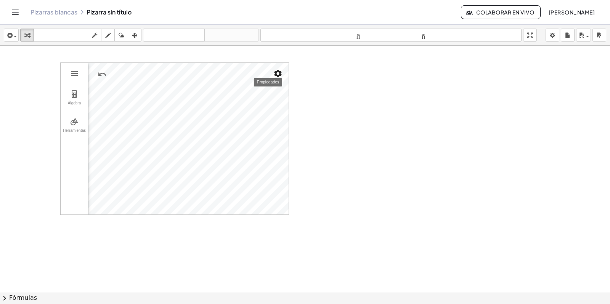
click at [281, 72] on img "Propiedades" at bounding box center [277, 73] width 9 height 9
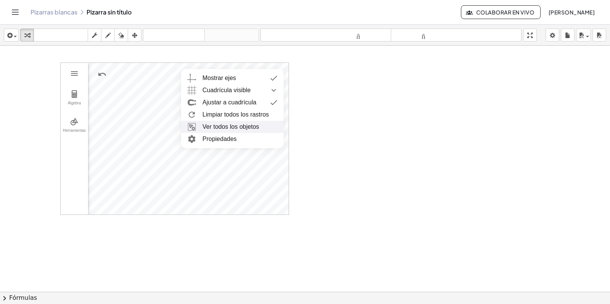
click at [231, 127] on li "Ver todos los objetos" at bounding box center [232, 127] width 103 height 12
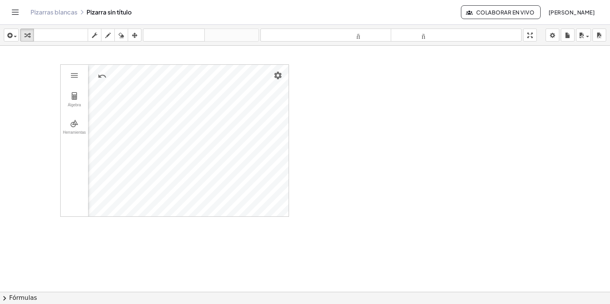
scroll to position [238, 0]
click at [294, 230] on div "Álgebra Herramientas Entrada… GeoGebra Geometría Herramientas básicas Mueve Pun…" at bounding box center [305, 177] width 610 height 738
click at [282, 85] on img "Propiedades" at bounding box center [277, 81] width 9 height 9
click at [292, 226] on div "Álgebra Herramientas Entrada… GeoGebra Geometría Herramientas básicas Mueve Pun…" at bounding box center [305, 177] width 610 height 738
click at [134, 36] on icon "button" at bounding box center [134, 35] width 5 height 9
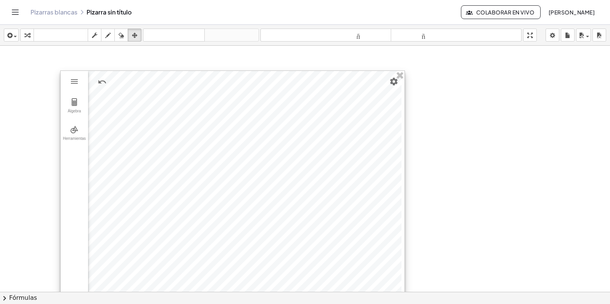
drag, startPoint x: 287, startPoint y: 221, endPoint x: 402, endPoint y: 322, distance: 153.5
click at [402, 304] on html "Actividades matemáticas fáciles de comprender Pizarras blancas Clases Cuenta ve…" at bounding box center [305, 152] width 610 height 304
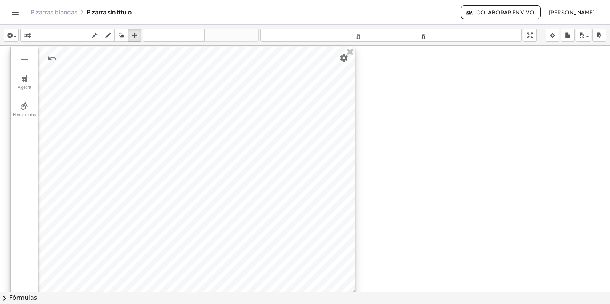
drag, startPoint x: 241, startPoint y: 157, endPoint x: 191, endPoint y: 133, distance: 55.2
click at [191, 133] on div at bounding box center [183, 173] width 344 height 252
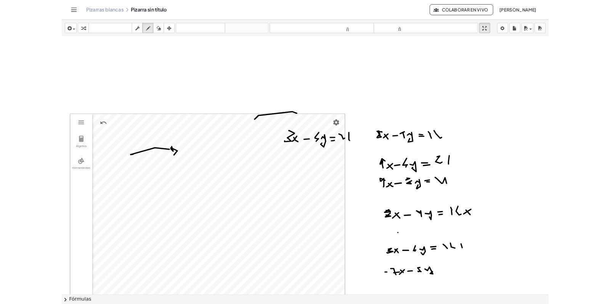
scroll to position [0, 0]
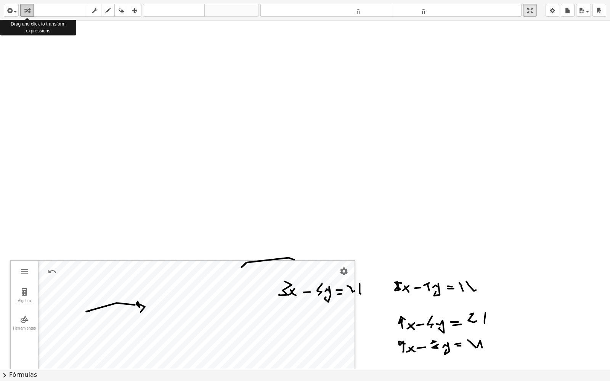
click at [27, 11] on icon "button" at bounding box center [26, 10] width 5 height 9
click at [14, 7] on div "button" at bounding box center [11, 10] width 11 height 9
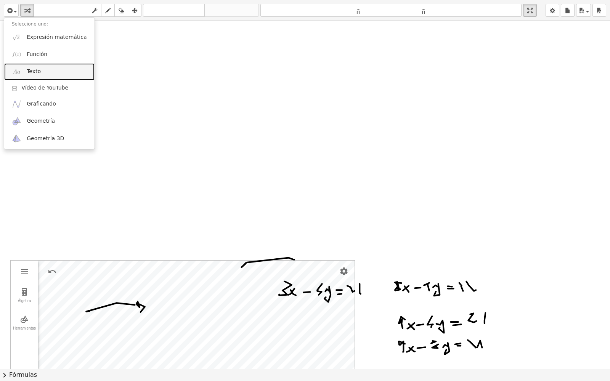
click at [31, 71] on font "Texto" at bounding box center [34, 71] width 14 height 6
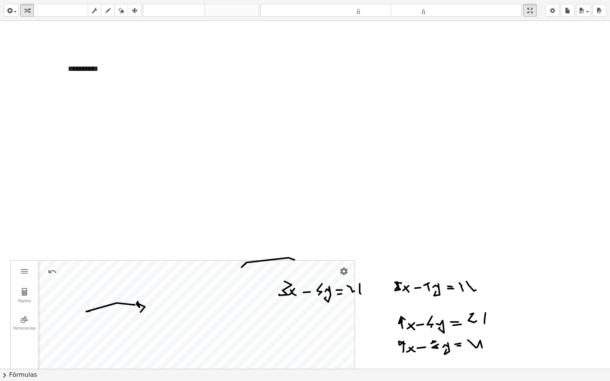
click at [21, 10] on button "transformar" at bounding box center [27, 10] width 14 height 13
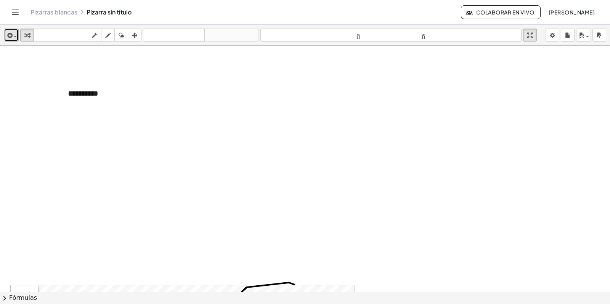
click at [13, 37] on span "button" at bounding box center [14, 36] width 2 height 5
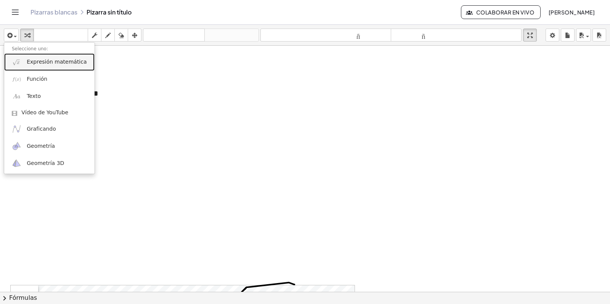
click at [46, 63] on font "Expresión matemática" at bounding box center [57, 62] width 60 height 6
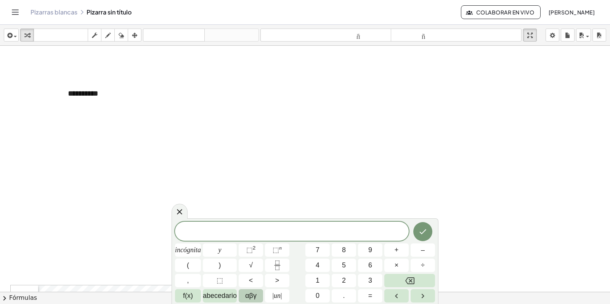
click at [262, 301] on button "αβγ" at bounding box center [251, 295] width 24 height 13
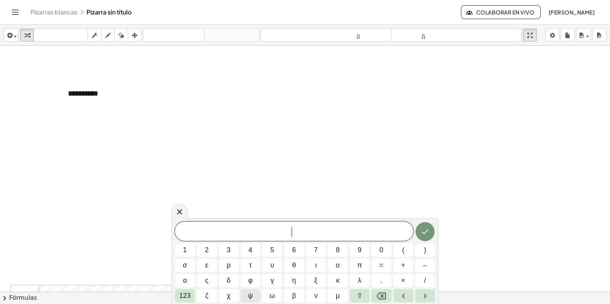
click at [251, 294] on span "ψ" at bounding box center [250, 296] width 5 height 10
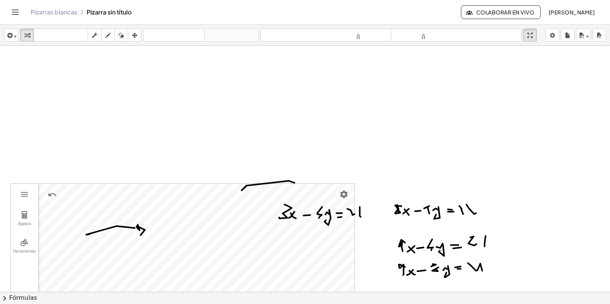
scroll to position [103, 0]
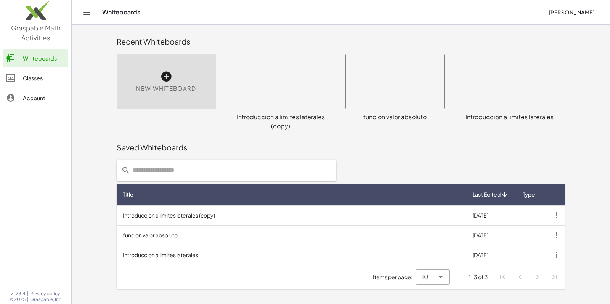
click at [488, 235] on td "[DATE]" at bounding box center [490, 235] width 49 height 20
click at [488, 235] on td "13/8/2025" at bounding box center [490, 235] width 49 height 20
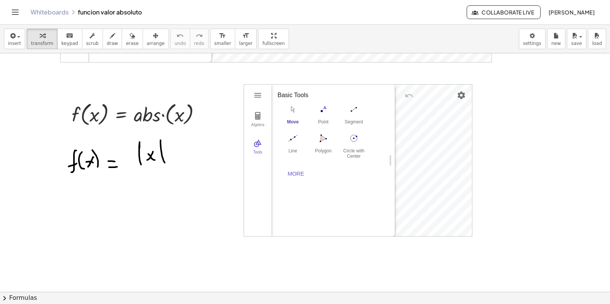
scroll to position [286, 0]
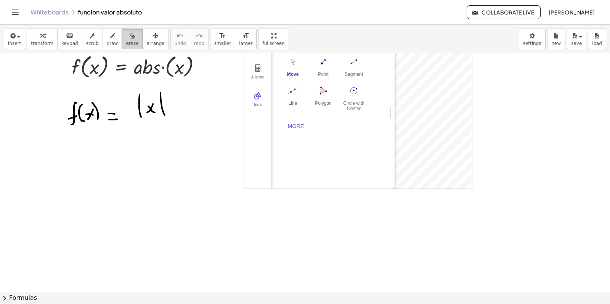
click at [130, 40] on icon "button" at bounding box center [132, 35] width 5 height 9
drag, startPoint x: 144, startPoint y: 93, endPoint x: 167, endPoint y: 119, distance: 34.0
click at [167, 119] on div at bounding box center [305, 124] width 610 height 715
click at [110, 35] on icon "button" at bounding box center [112, 35] width 5 height 9
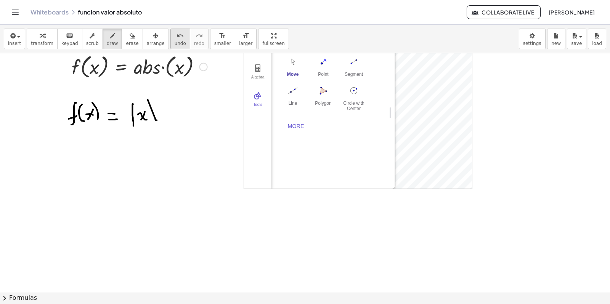
click at [176, 39] on icon "undo" at bounding box center [179, 35] width 7 height 9
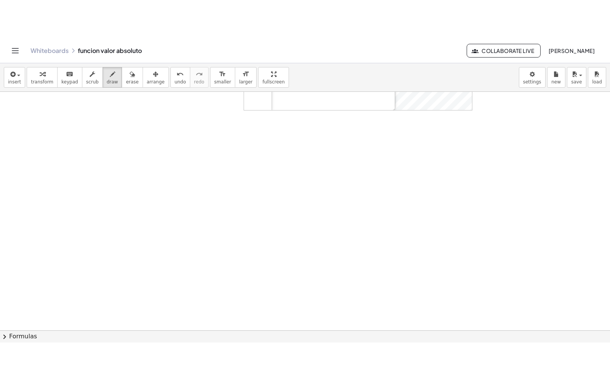
scroll to position [382, 0]
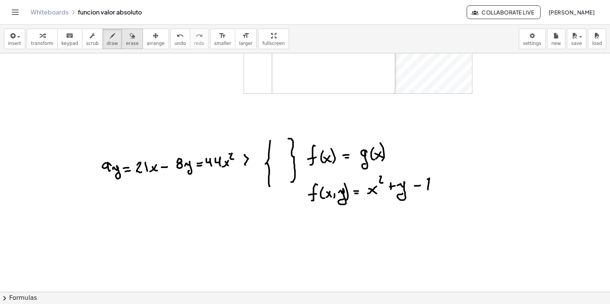
click at [130, 37] on icon "button" at bounding box center [132, 35] width 5 height 9
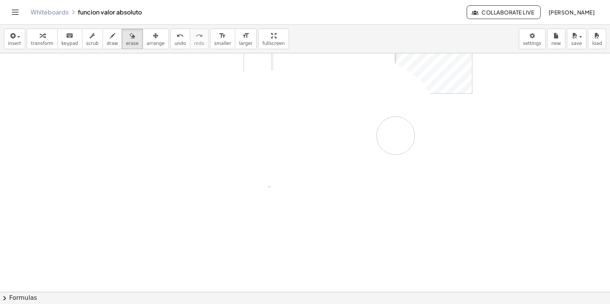
drag, startPoint x: 102, startPoint y: 142, endPoint x: 298, endPoint y: 113, distance: 198.0
click at [392, 136] on div at bounding box center [305, 29] width 610 height 715
drag, startPoint x: 254, startPoint y: 37, endPoint x: 254, endPoint y: 95, distance: 57.5
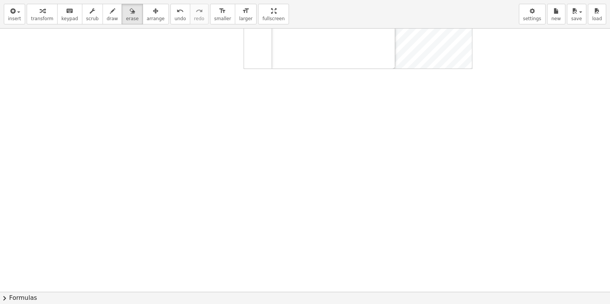
click at [254, 95] on div "insert select one: Math Expression Function Text Youtube Video Graphing Geometr…" at bounding box center [305, 152] width 610 height 304
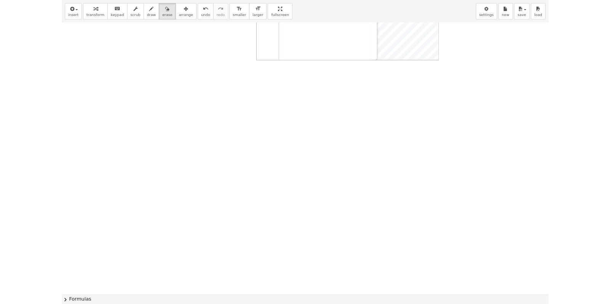
scroll to position [375, 0]
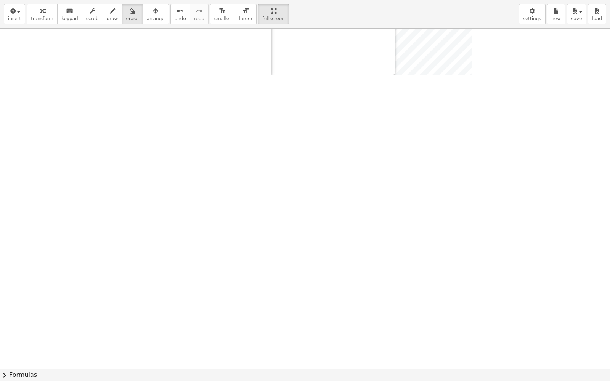
click at [369, 60] on div at bounding box center [305, 11] width 610 height 715
drag, startPoint x: 336, startPoint y: 56, endPoint x: 318, endPoint y: 88, distance: 37.0
click at [318, 88] on div at bounding box center [305, 11] width 610 height 715
click at [40, 13] on icon "button" at bounding box center [42, 10] width 5 height 9
click at [515, 172] on div "Algebra Tools GeoGebra Geometry Basic Tools Move Point Segment Line Polygon Cir…" at bounding box center [305, 11] width 610 height 715
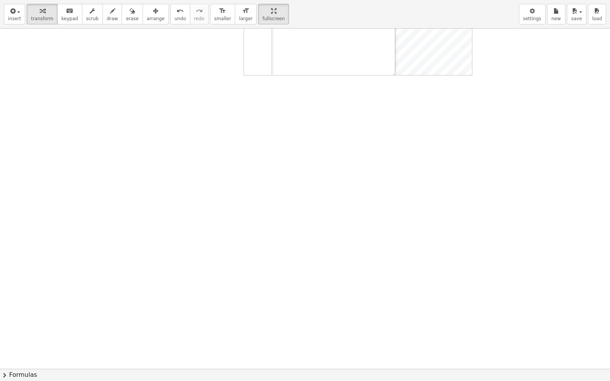
click at [383, 81] on div "Algebra Tools GeoGebra Geometry Basic Tools Move Point Segment Line Polygon Cir…" at bounding box center [305, 11] width 610 height 715
click at [147, 16] on span "arrange" at bounding box center [156, 18] width 18 height 5
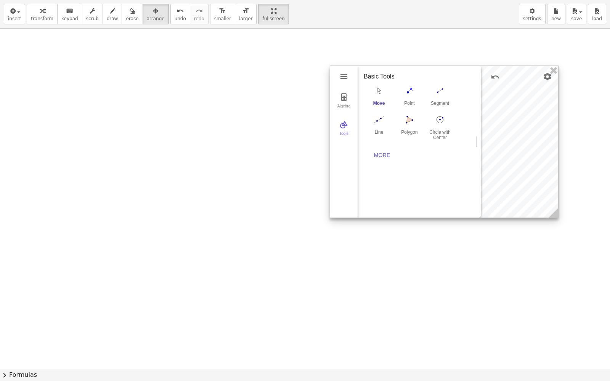
drag, startPoint x: 454, startPoint y: 59, endPoint x: 540, endPoint y: 202, distance: 166.5
click at [540, 202] on div at bounding box center [444, 142] width 228 height 152
drag, startPoint x: 479, startPoint y: 139, endPoint x: 346, endPoint y: 139, distance: 133.0
click at [346, 139] on div "Algebra Tools GeoGebra Geometry Basic Tools Move Point Segment Line Polygon Cir…" at bounding box center [444, 142] width 228 height 152
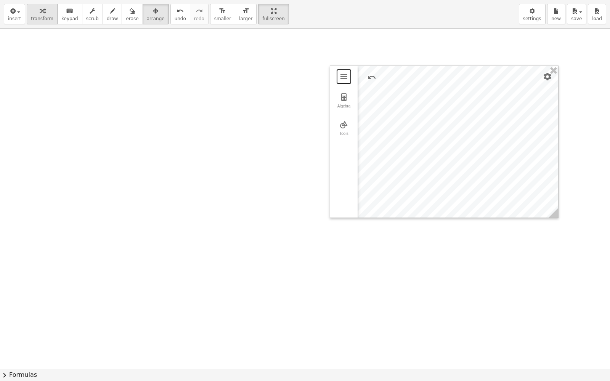
click at [34, 15] on button "transform" at bounding box center [42, 14] width 31 height 21
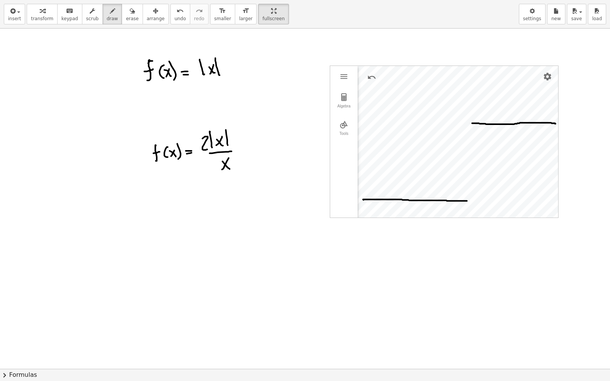
click at [346, 77] on div at bounding box center [305, 11] width 610 height 715
click at [43, 12] on div "button" at bounding box center [42, 10] width 22 height 9
click at [343, 78] on img "Geometry" at bounding box center [343, 76] width 9 height 9
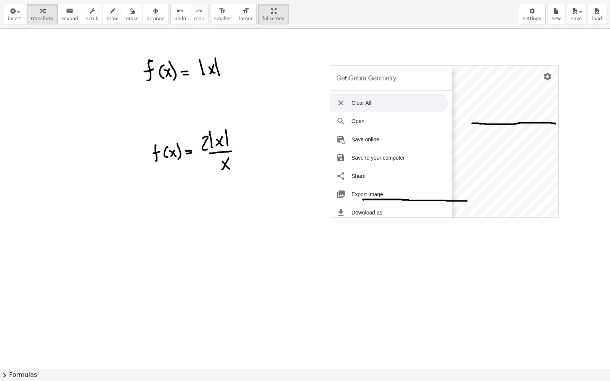
click at [305, 150] on div at bounding box center [305, 11] width 610 height 715
click at [458, 46] on div at bounding box center [305, 11] width 610 height 715
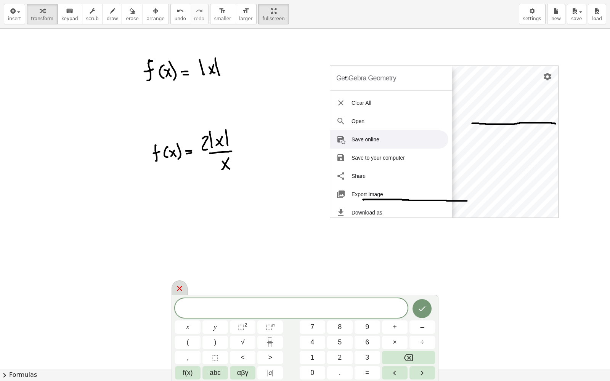
click at [176, 286] on icon at bounding box center [179, 288] width 9 height 9
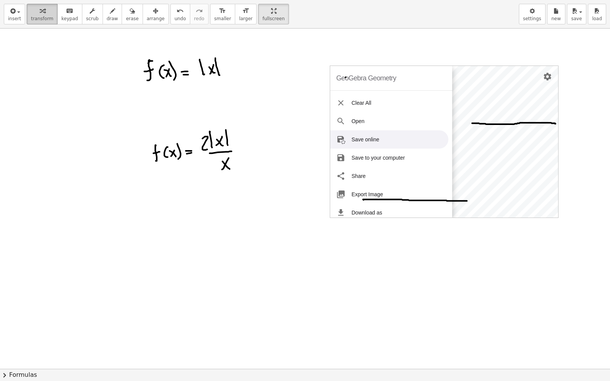
click at [42, 16] on span "transform" at bounding box center [42, 18] width 22 height 5
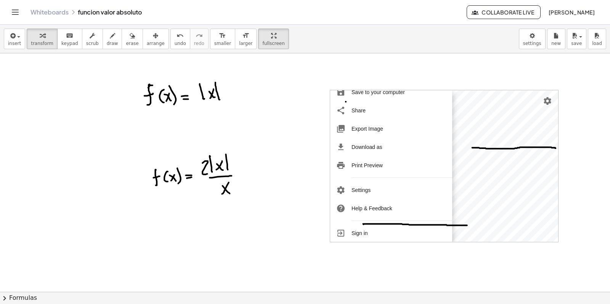
scroll to position [93, 0]
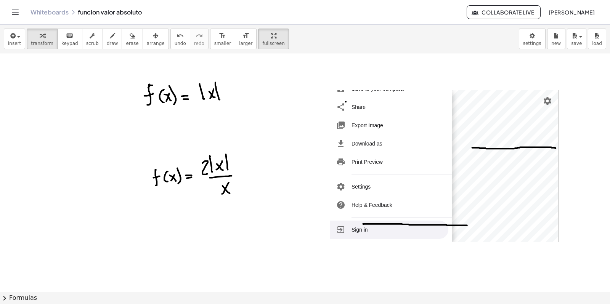
click at [354, 232] on li "Sign in" at bounding box center [389, 230] width 118 height 18
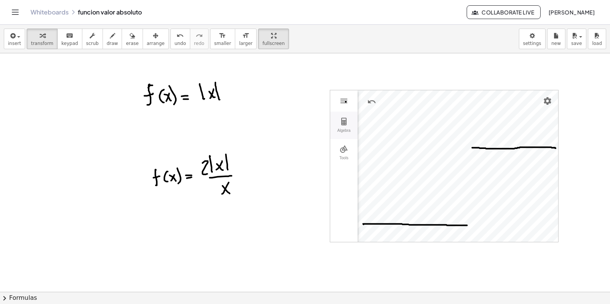
click at [345, 119] on img "Geometry" at bounding box center [343, 121] width 9 height 9
drag, startPoint x: 480, startPoint y: 118, endPoint x: 340, endPoint y: 126, distance: 140.8
click at [147, 43] on span "arrange" at bounding box center [156, 43] width 18 height 5
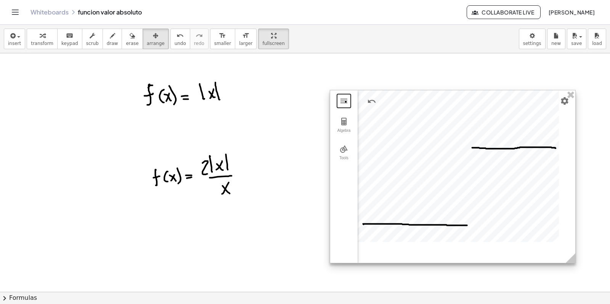
drag, startPoint x: 548, startPoint y: 239, endPoint x: 591, endPoint y: 282, distance: 61.4
click at [596, 289] on div "Algebra Tools GeoGebra Geometry Basic Tools Move Point Segment Line Polygon Cir…" at bounding box center [305, 172] width 610 height 239
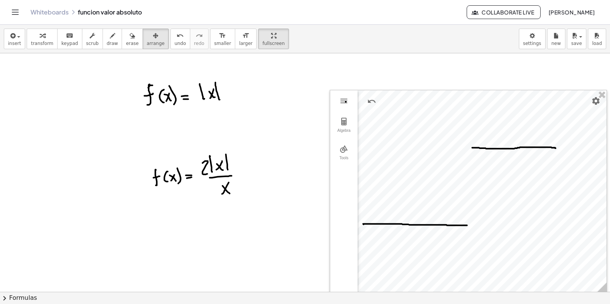
drag, startPoint x: 332, startPoint y: 92, endPoint x: 309, endPoint y: 84, distance: 24.2
click at [309, 84] on div "Algebra Tools GeoGebra Geometry Basic Tools Move Point Segment Line Polygon Cir…" at bounding box center [305, 35] width 610 height 715
click at [153, 40] on icon "button" at bounding box center [155, 35] width 5 height 9
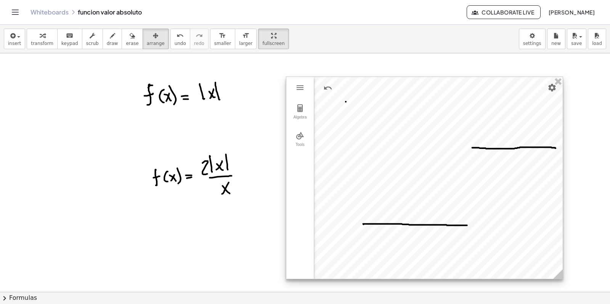
drag, startPoint x: 465, startPoint y: 93, endPoint x: 421, endPoint y: 80, distance: 45.8
click at [421, 80] on div at bounding box center [424, 178] width 276 height 202
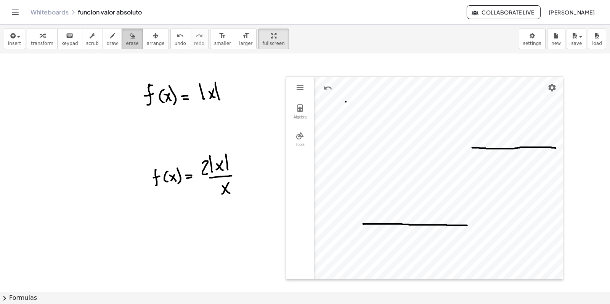
click at [130, 35] on icon "button" at bounding box center [132, 35] width 5 height 9
drag, startPoint x: 463, startPoint y: 144, endPoint x: 298, endPoint y: 228, distance: 185.3
click at [296, 221] on div at bounding box center [305, 35] width 610 height 715
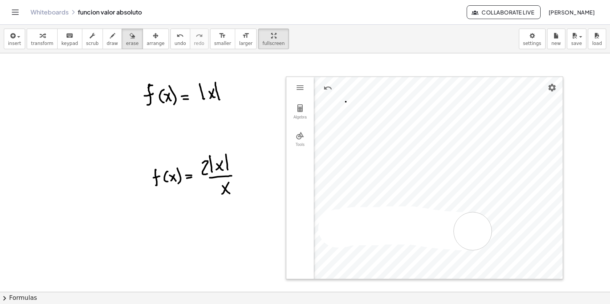
drag, startPoint x: 340, startPoint y: 229, endPoint x: 515, endPoint y: 231, distance: 174.9
click at [511, 232] on div at bounding box center [305, 35] width 610 height 715
click at [301, 111] on div at bounding box center [305, 35] width 610 height 715
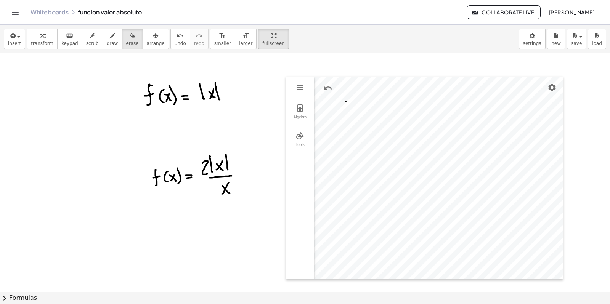
click at [301, 111] on div at bounding box center [305, 35] width 610 height 715
click at [42, 37] on div "button" at bounding box center [42, 35] width 22 height 9
click at [297, 115] on button "Algebra" at bounding box center [299, 111] width 27 height 27
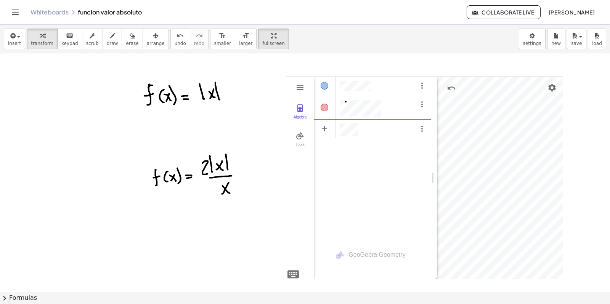
scroll to position [4, 0]
click at [328, 135] on div "Algebra" at bounding box center [325, 131] width 22 height 22
click at [324, 134] on div "Algebra" at bounding box center [325, 131] width 8 height 8
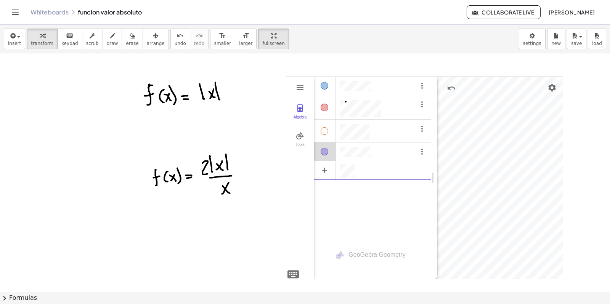
click at [325, 154] on div "Algebra" at bounding box center [325, 152] width 8 height 8
click at [353, 197] on li "Settings" at bounding box center [361, 200] width 72 height 12
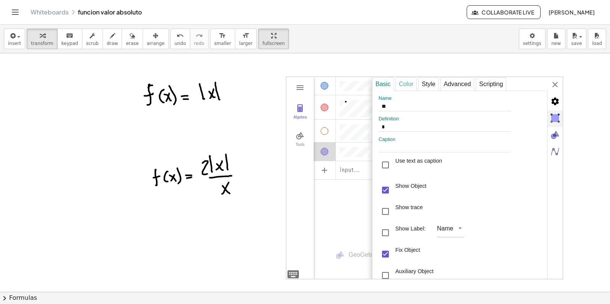
click at [406, 85] on div "Color" at bounding box center [405, 84] width 21 height 14
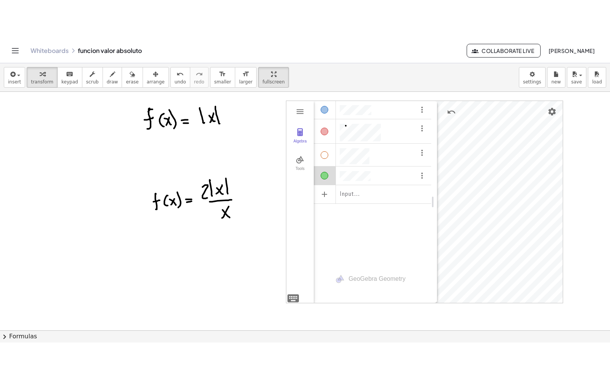
scroll to position [375, 0]
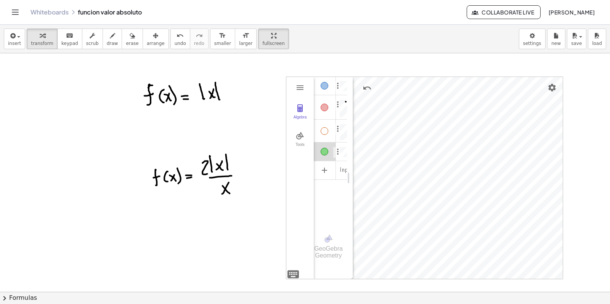
drag, startPoint x: 433, startPoint y: 129, endPoint x: 349, endPoint y: 135, distance: 84.5
click at [328, 152] on div "Algebra" at bounding box center [325, 152] width 8 height 8
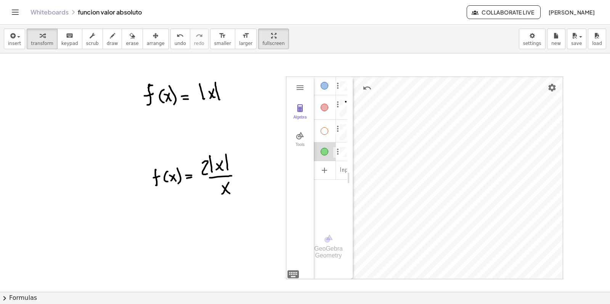
click at [328, 152] on div "Algebra" at bounding box center [325, 152] width 8 height 8
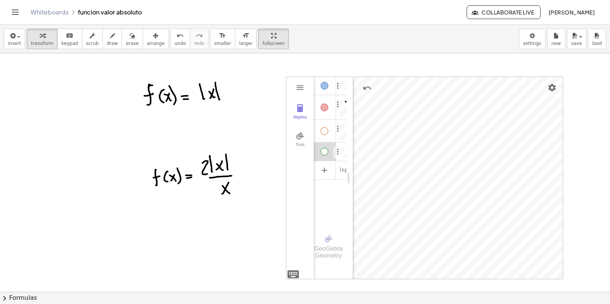
click at [328, 152] on div "Algebra" at bounding box center [325, 152] width 8 height 8
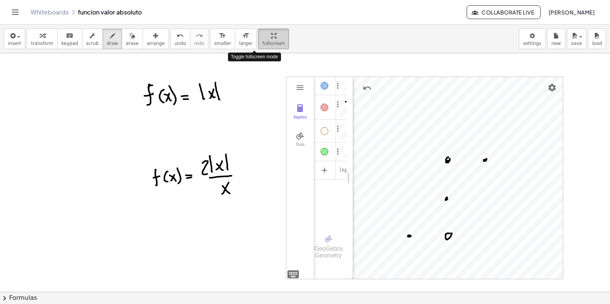
click at [262, 37] on div "button" at bounding box center [273, 35] width 22 height 9
click at [254, 95] on div "insert select one: Math Expression Function Text Youtube Video Graphing Geometr…" at bounding box center [305, 164] width 610 height 279
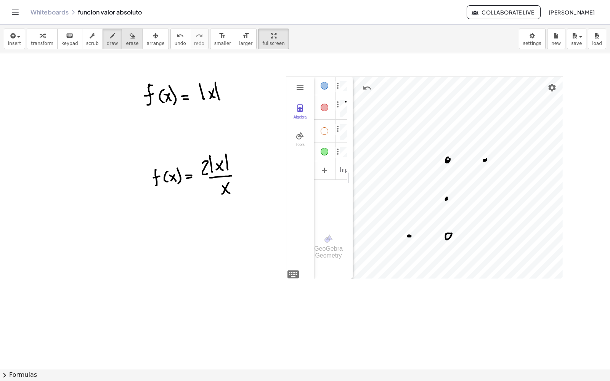
drag, startPoint x: 128, startPoint y: 15, endPoint x: 125, endPoint y: 21, distance: 6.5
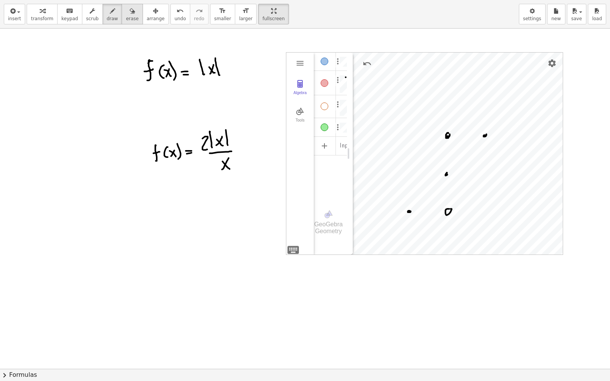
click at [128, 15] on button "erase" at bounding box center [132, 14] width 21 height 21
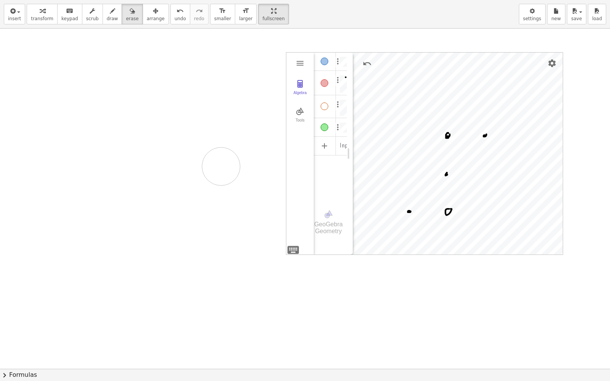
drag, startPoint x: 157, startPoint y: 65, endPoint x: 609, endPoint y: 288, distance: 503.7
click at [279, 193] on div at bounding box center [305, 11] width 610 height 715
click at [147, 17] on span "arrange" at bounding box center [156, 18] width 18 height 5
drag, startPoint x: 295, startPoint y: 56, endPoint x: 284, endPoint y: 58, distance: 11.4
click at [284, 58] on div "Algebra Tools GeoGebra Geometry Basic Tools Move Point Segment Line Polygon Cir…" at bounding box center [305, 11] width 610 height 715
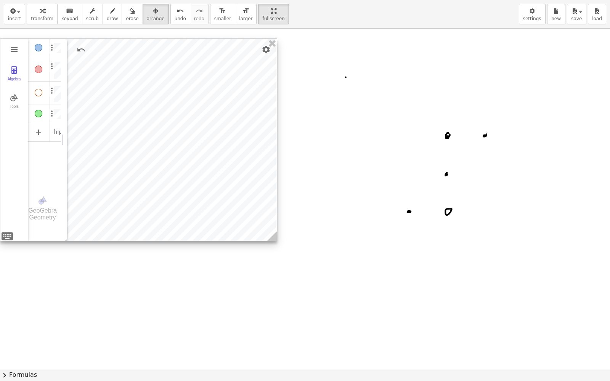
drag, startPoint x: 388, startPoint y: 63, endPoint x: 98, endPoint y: 50, distance: 290.7
click at [98, 50] on div at bounding box center [138, 140] width 276 height 202
click at [126, 16] on span "erase" at bounding box center [132, 18] width 13 height 5
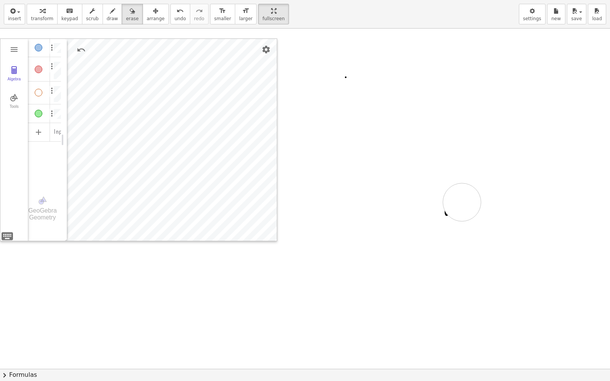
drag, startPoint x: 471, startPoint y: 139, endPoint x: 462, endPoint y: 202, distance: 63.9
click at [462, 202] on div at bounding box center [305, 11] width 610 height 715
drag, startPoint x: 458, startPoint y: 207, endPoint x: 0, endPoint y: 319, distance: 471.2
click at [107, 304] on div at bounding box center [305, 11] width 610 height 715
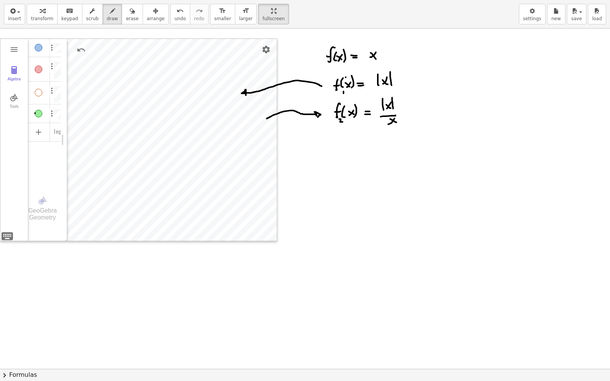
click at [35, 113] on div at bounding box center [305, 11] width 610 height 715
click at [40, 114] on div at bounding box center [305, 11] width 610 height 715
click at [48, 14] on div "button" at bounding box center [42, 10] width 22 height 9
click at [39, 114] on div "Show / Hide Object" at bounding box center [39, 114] width 8 height 8
click at [128, 11] on button "erase" at bounding box center [132, 14] width 21 height 21
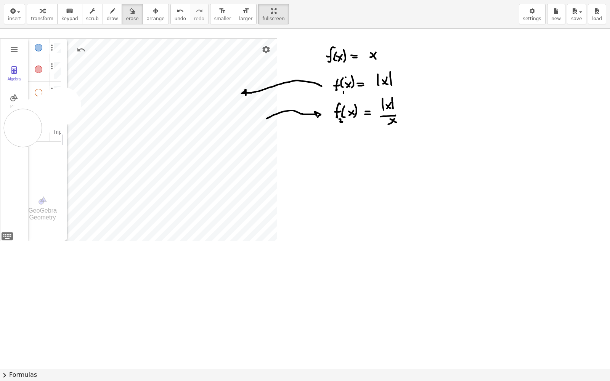
drag, startPoint x: 56, startPoint y: 109, endPoint x: 23, endPoint y: 128, distance: 38.6
click at [23, 128] on div at bounding box center [305, 11] width 610 height 715
drag, startPoint x: 326, startPoint y: 128, endPoint x: 269, endPoint y: 137, distance: 57.9
click at [252, 138] on div at bounding box center [305, 11] width 610 height 715
drag, startPoint x: 298, startPoint y: 131, endPoint x: 557, endPoint y: 105, distance: 260.1
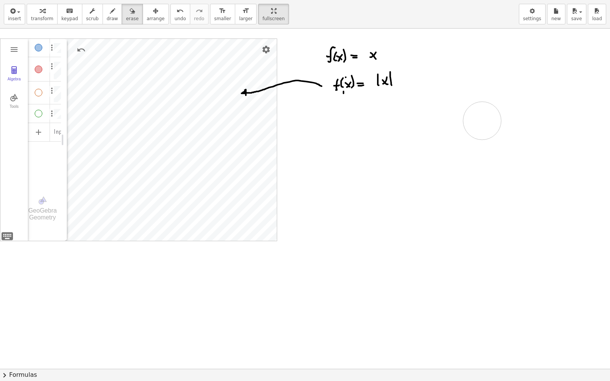
click at [482, 121] on div at bounding box center [305, 11] width 610 height 715
click at [50, 210] on div at bounding box center [305, 11] width 610 height 715
drag, startPoint x: 27, startPoint y: 210, endPoint x: 34, endPoint y: 208, distance: 7.1
click at [33, 209] on div at bounding box center [305, 11] width 610 height 715
click at [40, 10] on icon "button" at bounding box center [42, 10] width 5 height 9
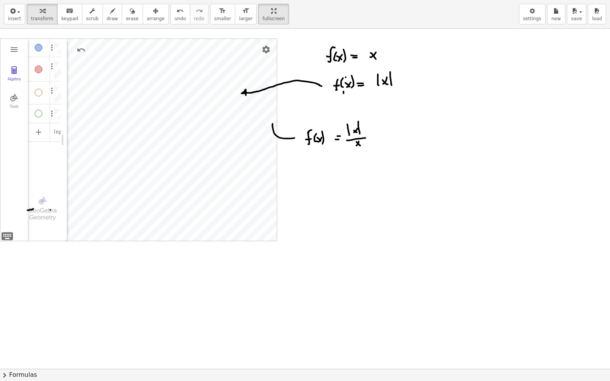
click at [46, 209] on div "GeoGebra Geometry" at bounding box center [42, 214] width 29 height 14
click at [39, 216] on div "GeoGebra Geometry" at bounding box center [42, 214] width 29 height 14
click at [36, 131] on li "Expression" at bounding box center [72, 135] width 72 height 12
click at [16, 100] on img "Geometry" at bounding box center [14, 97] width 9 height 9
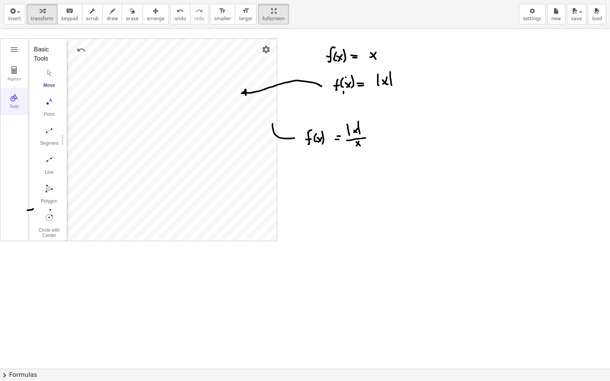
click at [16, 100] on img "Geometry" at bounding box center [14, 97] width 9 height 9
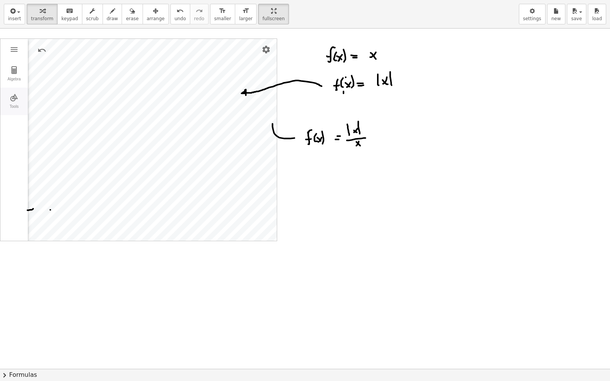
click at [16, 100] on img "Geometry" at bounding box center [14, 97] width 9 height 9
click at [14, 51] on img "Geometry" at bounding box center [14, 49] width 9 height 9
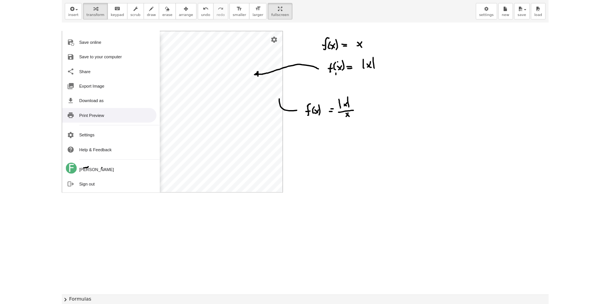
scroll to position [61, 0]
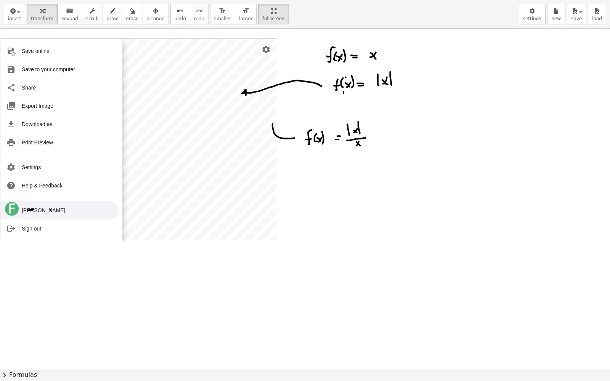
click at [43, 209] on li "[PERSON_NAME]" at bounding box center [59, 210] width 118 height 18
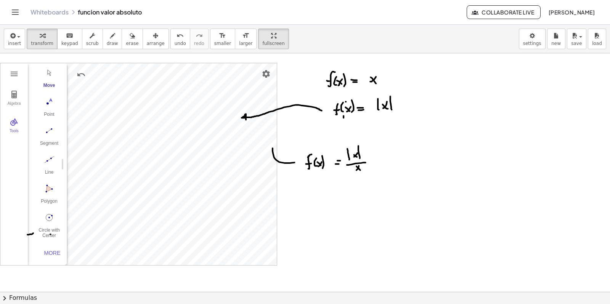
click at [48, 70] on img "Move. Drag or select object" at bounding box center [49, 73] width 30 height 12
click at [305, 144] on div "Algebra Tools GeoGebra Geometry Basic Tools Move Point Segment Line Polygon Cir…" at bounding box center [305, 35] width 610 height 715
drag, startPoint x: 210, startPoint y: 156, endPoint x: 232, endPoint y: 156, distance: 21.3
click at [232, 156] on div at bounding box center [305, 35] width 610 height 715
click at [130, 35] on icon "button" at bounding box center [132, 35] width 5 height 9
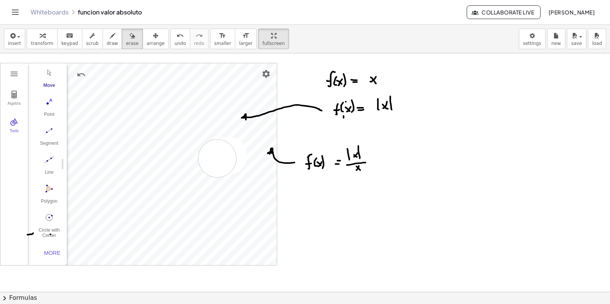
drag, startPoint x: 228, startPoint y: 156, endPoint x: 212, endPoint y: 160, distance: 16.5
click at [212, 160] on div at bounding box center [305, 35] width 610 height 715
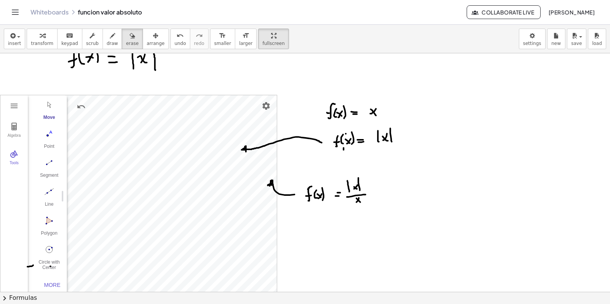
scroll to position [280, 0]
